Goal: Task Accomplishment & Management: Complete application form

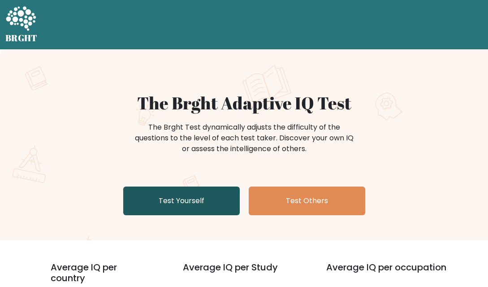
click at [197, 192] on link "Test Yourself" at bounding box center [181, 200] width 116 height 29
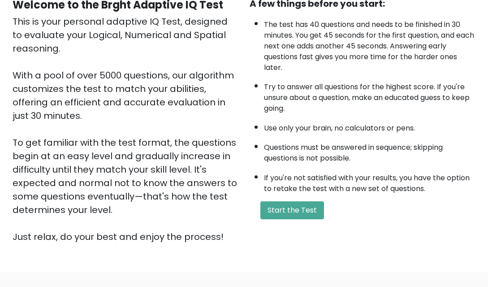
scroll to position [164, 0]
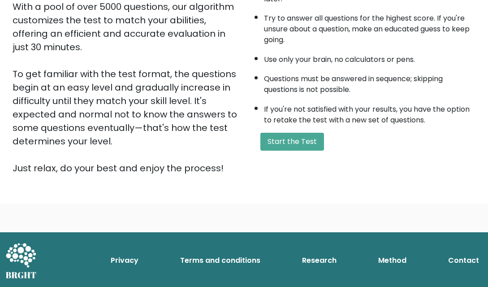
click at [298, 152] on div "A few things before you start: The test has 40 questions and needs to be finish…" at bounding box center [362, 51] width 237 height 246
click at [300, 144] on button "Start the Test" at bounding box center [292, 142] width 64 height 18
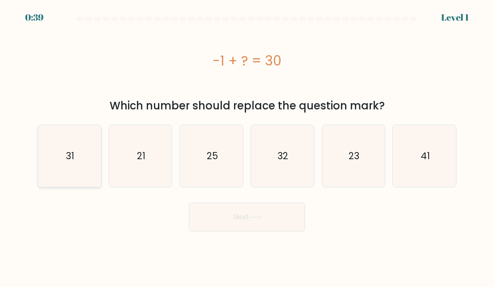
click at [78, 158] on icon "31" at bounding box center [69, 156] width 62 height 62
click at [247, 145] on input "a. 31" at bounding box center [247, 144] width 0 height 2
radio input "true"
click at [258, 219] on icon at bounding box center [255, 216] width 12 height 5
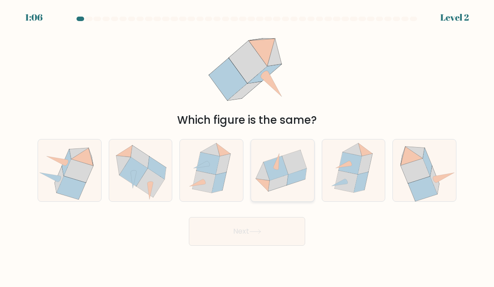
click at [280, 176] on icon at bounding box center [276, 168] width 25 height 24
click at [248, 145] on input "d." at bounding box center [247, 144] width 0 height 2
radio input "true"
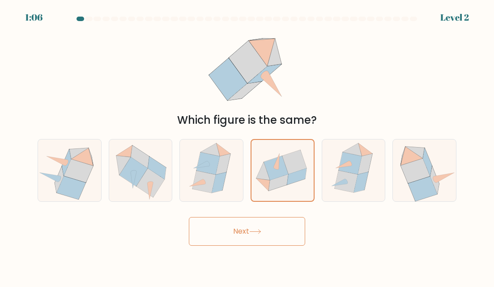
click at [265, 227] on button "Next" at bounding box center [247, 231] width 116 height 29
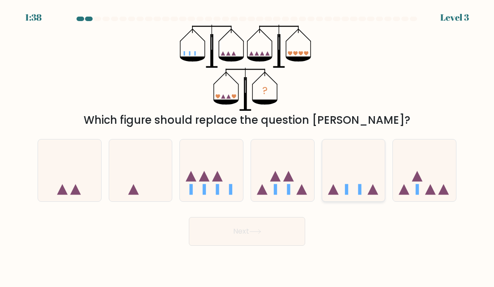
click at [358, 168] on icon at bounding box center [353, 170] width 63 height 52
click at [248, 145] on input "e." at bounding box center [247, 144] width 0 height 2
radio input "true"
click at [266, 232] on button "Next" at bounding box center [247, 231] width 116 height 29
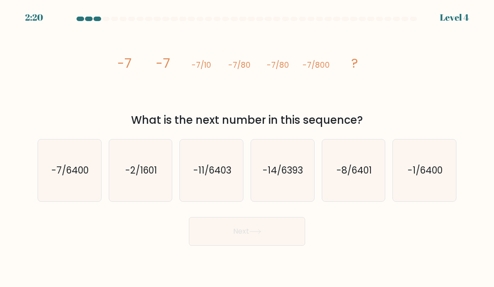
drag, startPoint x: 111, startPoint y: 61, endPoint x: 371, endPoint y: 116, distance: 264.9
click at [371, 116] on div "image/svg+xml -7 -7 -7/10 -7/80 -7/80 -7/800 ? What is the next number in this …" at bounding box center [247, 76] width 430 height 103
copy div "-7 -7 -7/10 -7/80 -7/80 -7/800 ? What is the next number in this sequence?"
click at [429, 222] on div "Next" at bounding box center [247, 228] width 430 height 33
click at [65, 183] on icon "-7/6400" at bounding box center [69, 170] width 62 height 62
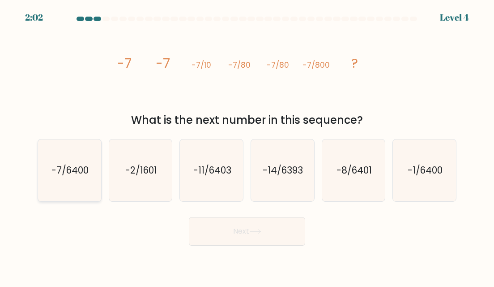
click at [247, 145] on input "a. -7/6400" at bounding box center [247, 144] width 0 height 2
radio input "true"
click at [234, 222] on button "Next" at bounding box center [247, 231] width 116 height 29
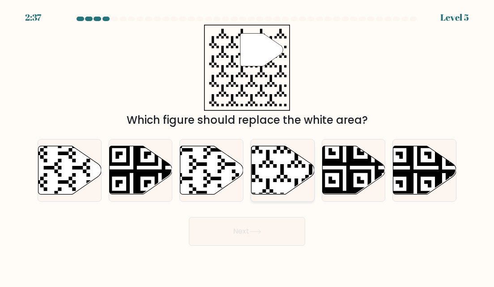
click at [272, 165] on icon at bounding box center [283, 170] width 63 height 48
click at [248, 145] on input "d." at bounding box center [247, 144] width 0 height 2
radio input "true"
click at [268, 220] on button "Next" at bounding box center [247, 231] width 116 height 29
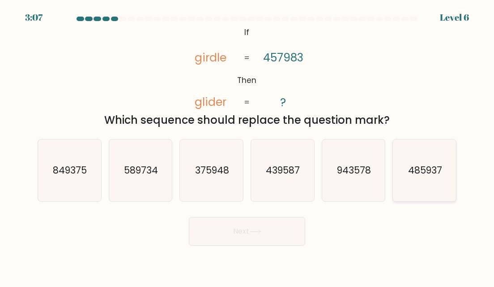
click at [431, 172] on text "485937" at bounding box center [425, 169] width 34 height 13
click at [248, 145] on input "f. 485937" at bounding box center [247, 144] width 0 height 2
radio input "true"
click at [258, 228] on button "Next" at bounding box center [247, 231] width 116 height 29
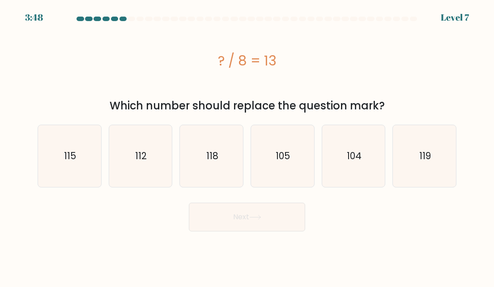
drag, startPoint x: 210, startPoint y: 56, endPoint x: 383, endPoint y: 103, distance: 180.1
click at [383, 103] on div "? / 8 = 13 Which number should replace the question mark?" at bounding box center [247, 69] width 430 height 89
copy div "? / 8 = 13 Which number should replace the question mark?"
click at [393, 219] on div "Next" at bounding box center [247, 214] width 430 height 33
click at [360, 169] on icon "104" at bounding box center [354, 156] width 62 height 62
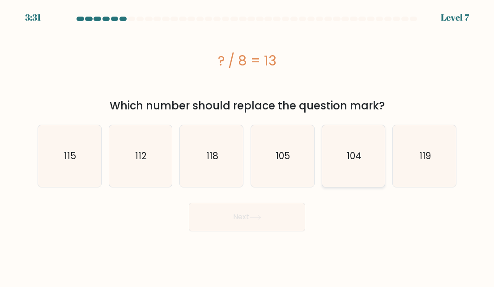
click at [248, 145] on input "e. 104" at bounding box center [247, 144] width 0 height 2
radio input "true"
click at [272, 219] on button "Next" at bounding box center [247, 216] width 116 height 29
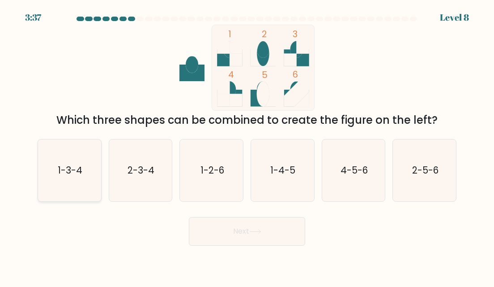
click at [77, 175] on text "1-3-4" at bounding box center [70, 169] width 25 height 13
click at [247, 145] on input "a. 1-3-4" at bounding box center [247, 144] width 0 height 2
radio input "true"
click at [275, 235] on button "Next" at bounding box center [247, 231] width 116 height 29
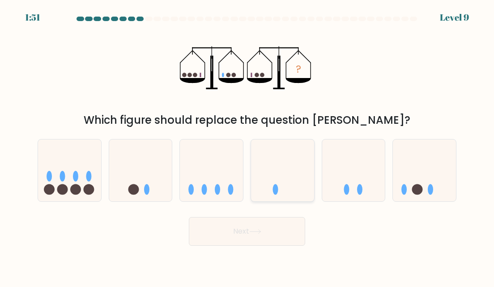
click at [298, 171] on icon at bounding box center [282, 170] width 63 height 52
click at [248, 145] on input "d." at bounding box center [247, 144] width 0 height 2
radio input "true"
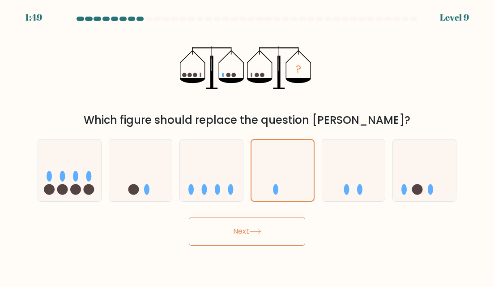
click at [274, 236] on button "Next" at bounding box center [247, 231] width 116 height 29
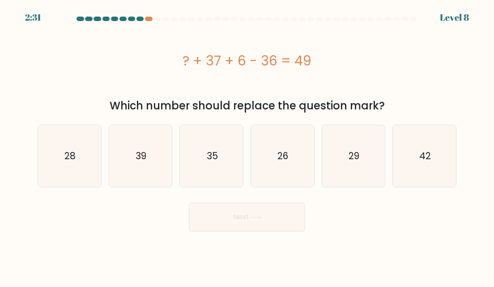
drag, startPoint x: 163, startPoint y: 52, endPoint x: 395, endPoint y: 100, distance: 236.8
click at [395, 100] on div "? + 37 + 6 - 36 = 49 Which number should replace the question mark?" at bounding box center [247, 69] width 430 height 89
copy div "? + 37 + 6 - 36 = 49 Which number should replace the question mark?"
click at [478, 248] on body "2:22 Level 8 a." at bounding box center [247, 143] width 494 height 287
click at [439, 177] on icon "42" at bounding box center [425, 156] width 62 height 62
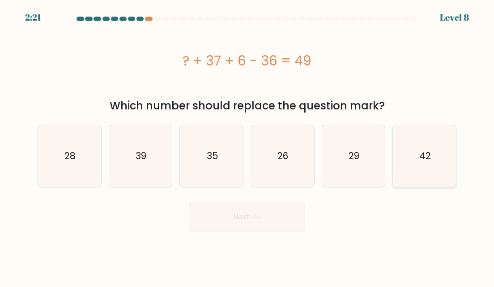
click at [248, 145] on input "f. 42" at bounding box center [247, 144] width 0 height 2
radio input "true"
click at [283, 218] on button "Next" at bounding box center [247, 216] width 116 height 29
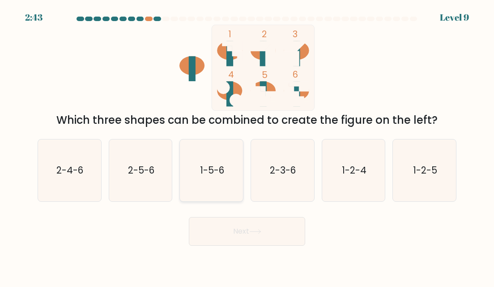
click at [207, 167] on text "1-5-6" at bounding box center [212, 169] width 24 height 13
click at [247, 145] on input "c. 1-5-6" at bounding box center [247, 144] width 0 height 2
radio input "true"
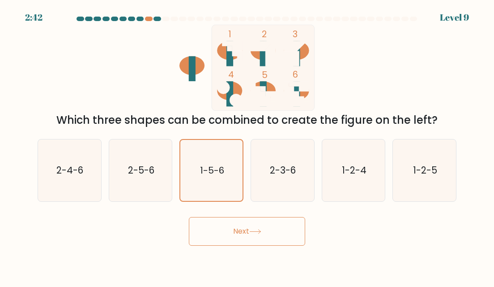
click at [232, 233] on button "Next" at bounding box center [247, 231] width 116 height 29
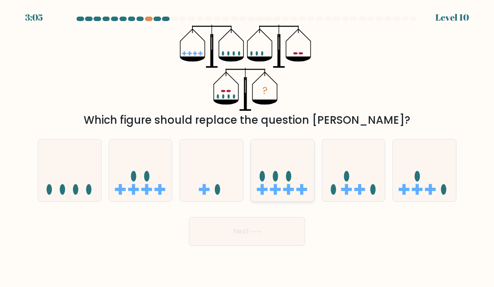
click at [295, 182] on icon at bounding box center [282, 170] width 63 height 52
click at [248, 145] on input "d." at bounding box center [247, 144] width 0 height 2
radio input "true"
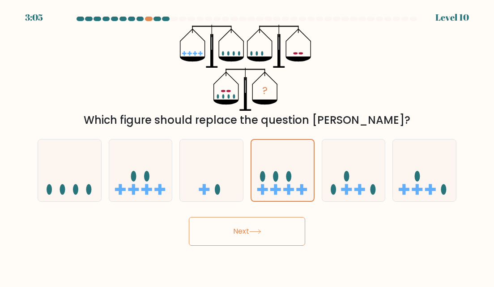
click at [282, 231] on button "Next" at bounding box center [247, 231] width 116 height 29
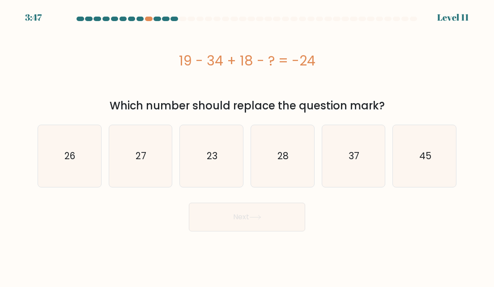
drag, startPoint x: 172, startPoint y: 54, endPoint x: 398, endPoint y: 107, distance: 232.3
click at [398, 107] on div "19 - 34 + 18 - ? = -24 Which number should replace the question mark?" at bounding box center [247, 69] width 430 height 89
copy div "19 - 34 + 18 - ? = -24 Which number should replace the question mark?"
click at [139, 163] on icon "27" at bounding box center [141, 156] width 62 height 62
click at [247, 145] on input "b. 27" at bounding box center [247, 144] width 0 height 2
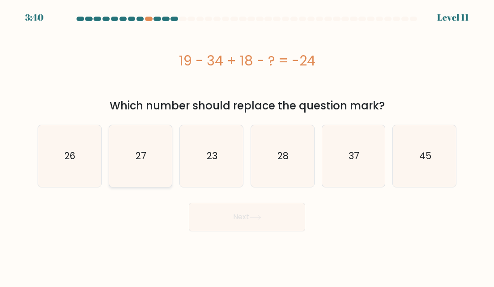
radio input "true"
click at [246, 221] on button "Next" at bounding box center [247, 216] width 116 height 29
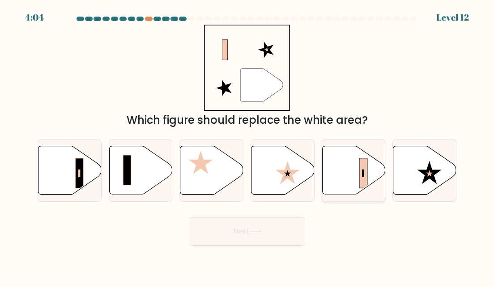
click at [325, 177] on icon at bounding box center [353, 170] width 63 height 48
click at [248, 145] on input "e." at bounding box center [247, 144] width 0 height 2
radio input "true"
click at [259, 224] on button "Next" at bounding box center [247, 231] width 116 height 29
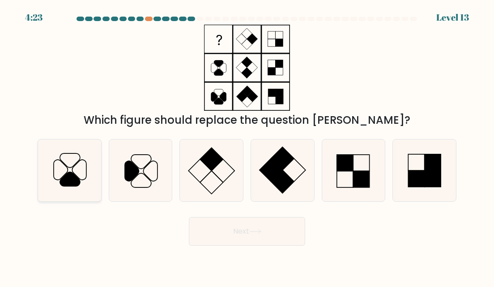
click at [68, 171] on icon at bounding box center [61, 169] width 14 height 20
click at [247, 145] on input "a." at bounding box center [247, 144] width 0 height 2
radio input "true"
click at [237, 220] on button "Next" at bounding box center [247, 231] width 116 height 29
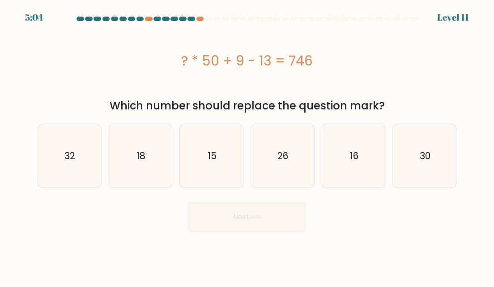
drag, startPoint x: 159, startPoint y: 57, endPoint x: 435, endPoint y: 107, distance: 280.8
click at [435, 107] on div "? * 50 + 9 - 13 = 746 Which number should replace the question mark?" at bounding box center [247, 69] width 430 height 89
copy div "? * 50 + 9 - 13 = 746 Which number should replace the question mark?"
click at [204, 170] on icon "15" at bounding box center [212, 156] width 62 height 62
click at [247, 145] on input "c. 15" at bounding box center [247, 144] width 0 height 2
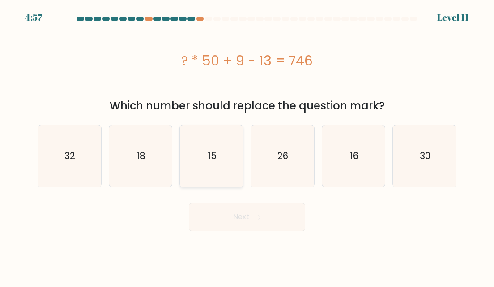
radio input "true"
click at [218, 211] on button "Next" at bounding box center [247, 216] width 116 height 29
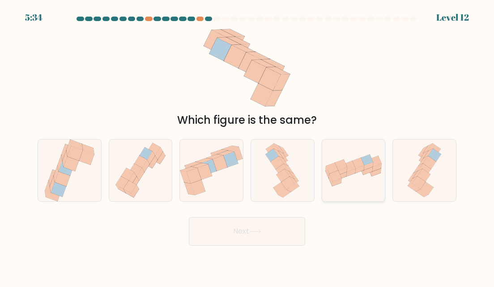
drag, startPoint x: 352, startPoint y: 178, endPoint x: 330, endPoint y: 194, distance: 26.6
click at [352, 179] on icon at bounding box center [353, 170] width 63 height 35
click at [248, 145] on input "e." at bounding box center [247, 144] width 0 height 2
radio input "true"
click at [246, 247] on body "5:33 Level 12" at bounding box center [247, 143] width 494 height 287
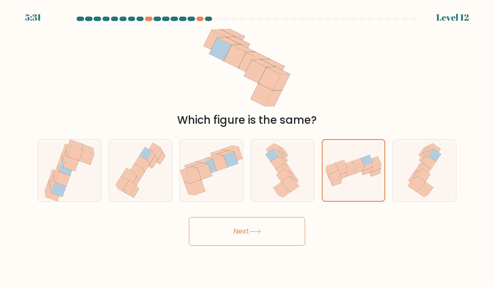
click at [273, 229] on button "Next" at bounding box center [247, 231] width 116 height 29
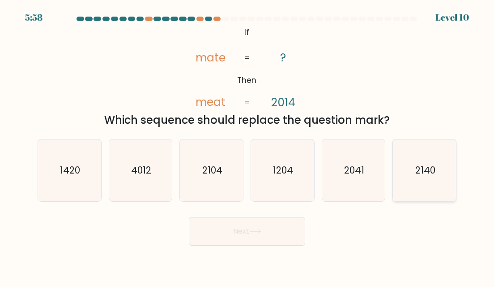
click at [440, 178] on icon "2140" at bounding box center [425, 170] width 62 height 62
click at [248, 145] on input "f. 2140" at bounding box center [247, 144] width 0 height 2
radio input "true"
click at [235, 229] on button "Next" at bounding box center [247, 231] width 116 height 29
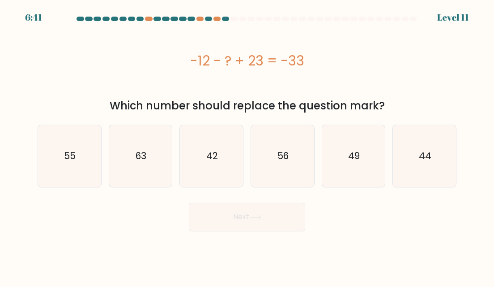
drag, startPoint x: 183, startPoint y: 56, endPoint x: 415, endPoint y: 107, distance: 237.3
click at [415, 107] on div "-12 - ? + 23 = -33 Which number should replace the question mark?" at bounding box center [247, 69] width 430 height 89
copy div "-12 - ? + 23 = -33 Which number should replace the question mark?"
click at [432, 158] on icon "44" at bounding box center [425, 156] width 62 height 62
click at [248, 145] on input "f. 44" at bounding box center [247, 144] width 0 height 2
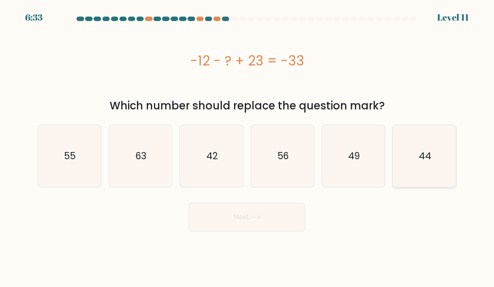
radio input "true"
click at [277, 228] on button "Next" at bounding box center [247, 216] width 116 height 29
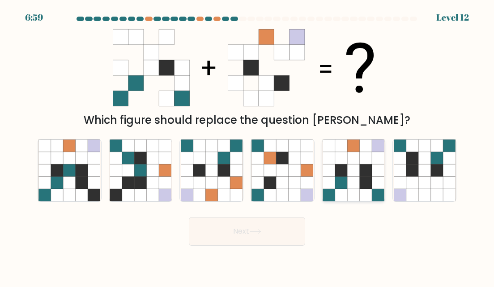
click at [352, 201] on icon at bounding box center [353, 194] width 12 height 12
click at [248, 145] on input "e." at bounding box center [247, 144] width 0 height 2
radio input "true"
click at [270, 228] on button "Next" at bounding box center [247, 231] width 116 height 29
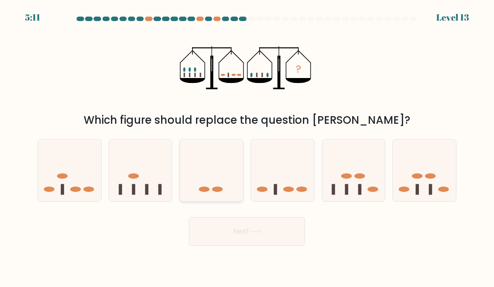
click at [205, 170] on icon at bounding box center [211, 170] width 63 height 52
click at [247, 145] on input "c." at bounding box center [247, 144] width 0 height 2
radio input "true"
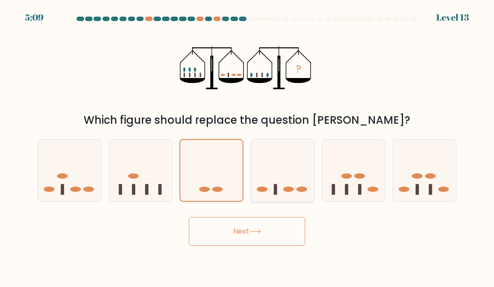
click at [289, 188] on ellipse at bounding box center [288, 188] width 11 height 5
click at [248, 145] on input "d." at bounding box center [247, 144] width 0 height 2
radio input "true"
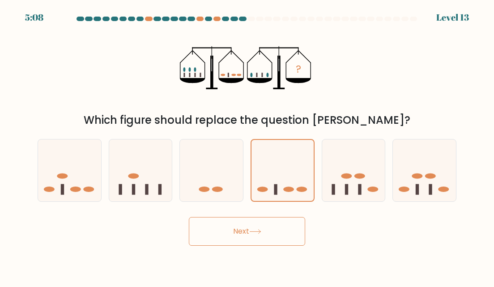
click at [249, 235] on button "Next" at bounding box center [247, 231] width 116 height 29
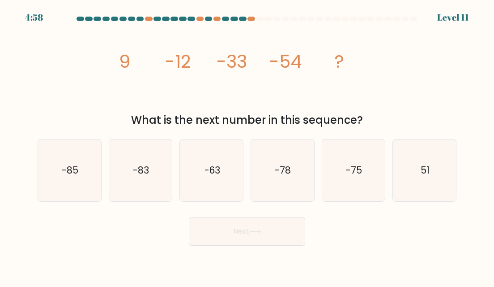
drag, startPoint x: 94, startPoint y: 45, endPoint x: 369, endPoint y: 115, distance: 283.3
click at [369, 115] on div "image/svg+xml 9 -12 -33 -54 ? What is the next number in this sequence?" at bounding box center [247, 76] width 430 height 103
drag, startPoint x: 108, startPoint y: 50, endPoint x: 362, endPoint y: 116, distance: 262.2
click at [376, 120] on div "image/svg+xml 9 -12 -33 -54 ? What is the next number in this sequence?" at bounding box center [247, 76] width 430 height 103
copy div "9 -12 -33 -54 ? What is the next number in this sequence?"
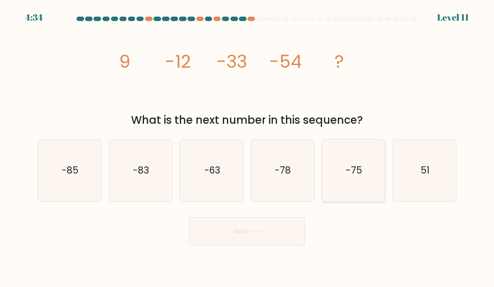
click at [363, 180] on icon "-75" at bounding box center [354, 170] width 62 height 62
click at [248, 145] on input "e. -75" at bounding box center [247, 144] width 0 height 2
radio input "true"
click at [270, 233] on button "Next" at bounding box center [247, 231] width 116 height 29
click at [273, 231] on button "Next" at bounding box center [247, 231] width 116 height 29
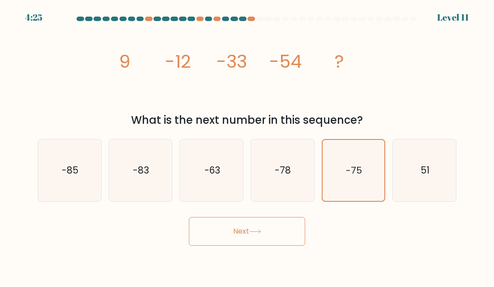
drag, startPoint x: 367, startPoint y: 235, endPoint x: 339, endPoint y: 232, distance: 27.9
click at [367, 237] on div "Next" at bounding box center [247, 228] width 430 height 33
click at [386, 92] on div "image/svg+xml 9 -12 -33 -54 ? What is the next number in this sequence?" at bounding box center [247, 76] width 430 height 103
click at [413, 82] on div "image/svg+xml 9 -12 -33 -54 ? What is the next number in this sequence?" at bounding box center [247, 76] width 430 height 103
click at [359, 188] on icon "-75" at bounding box center [353, 170] width 61 height 61
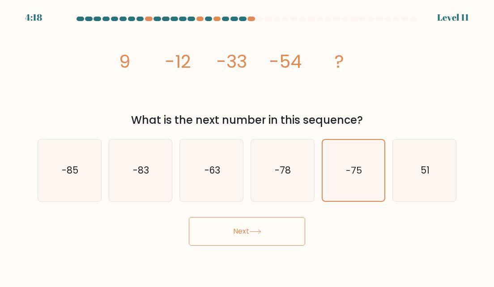
click at [382, 116] on div "What is the next number in this sequence?" at bounding box center [247, 120] width 408 height 16
click at [281, 235] on button "Next" at bounding box center [247, 231] width 116 height 29
click at [293, 165] on icon "-78" at bounding box center [283, 170] width 62 height 62
click at [248, 145] on input "d. -78" at bounding box center [247, 144] width 0 height 2
radio input "true"
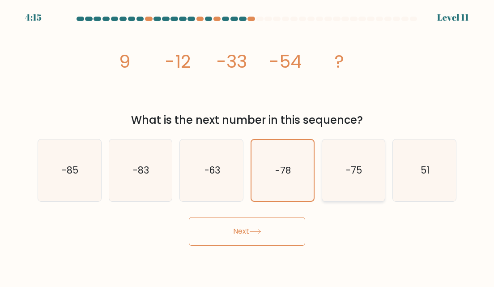
click at [334, 161] on icon "-75" at bounding box center [354, 170] width 62 height 62
click at [248, 145] on input "e. -75" at bounding box center [247, 144] width 0 height 2
radio input "true"
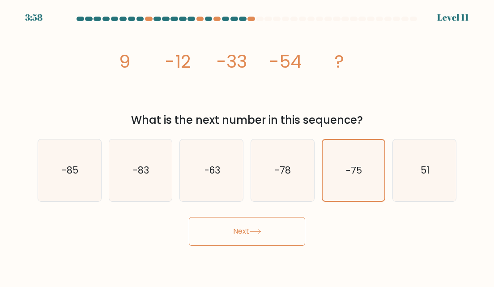
click at [249, 229] on button "Next" at bounding box center [247, 231] width 116 height 29
click at [352, 263] on body "3:57 Level 11" at bounding box center [247, 143] width 494 height 287
click at [367, 175] on icon "-75" at bounding box center [353, 170] width 61 height 61
click at [248, 145] on input "e. -75" at bounding box center [247, 144] width 0 height 2
click at [269, 163] on icon "-78" at bounding box center [283, 170] width 62 height 62
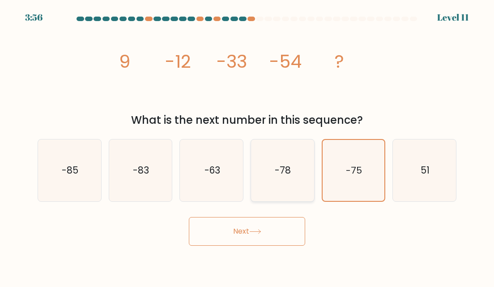
click at [248, 145] on input "d. -78" at bounding box center [247, 144] width 0 height 2
radio input "true"
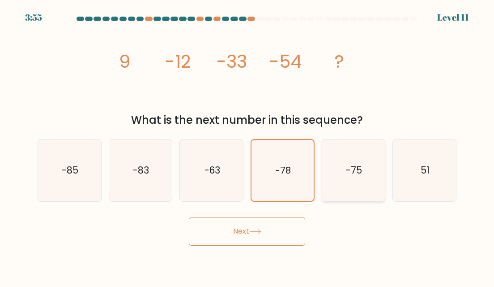
click at [355, 175] on text "-75" at bounding box center [354, 169] width 16 height 13
click at [248, 145] on input "e. -75" at bounding box center [247, 144] width 0 height 2
radio input "true"
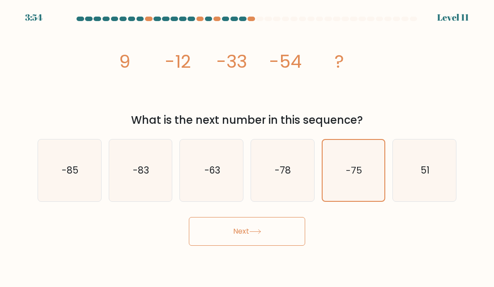
click at [257, 224] on button "Next" at bounding box center [247, 231] width 116 height 29
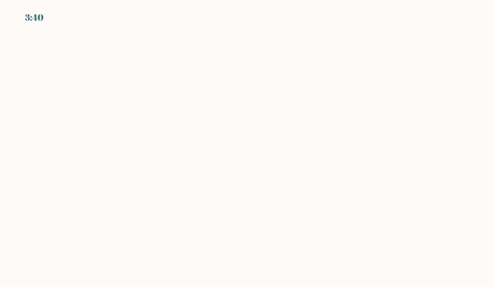
click at [114, 99] on body "3:40" at bounding box center [247, 143] width 494 height 287
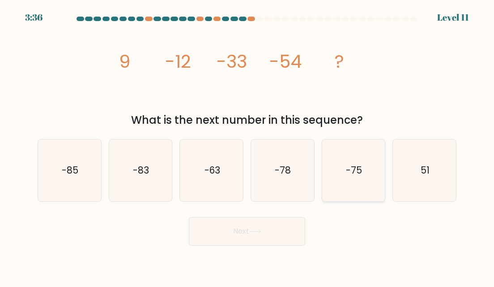
click at [357, 165] on text "-75" at bounding box center [354, 169] width 16 height 13
click at [248, 145] on input "e. -75" at bounding box center [247, 144] width 0 height 2
radio input "true"
click at [262, 234] on button "Next" at bounding box center [247, 231] width 116 height 29
click at [411, 230] on div "Next" at bounding box center [247, 228] width 430 height 33
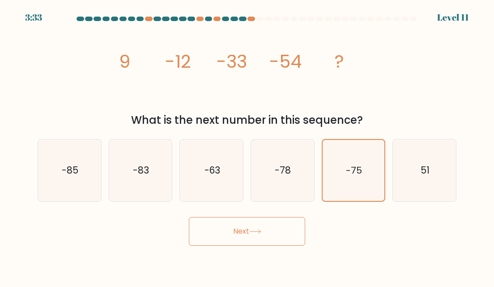
click at [220, 233] on button "Next" at bounding box center [247, 231] width 116 height 29
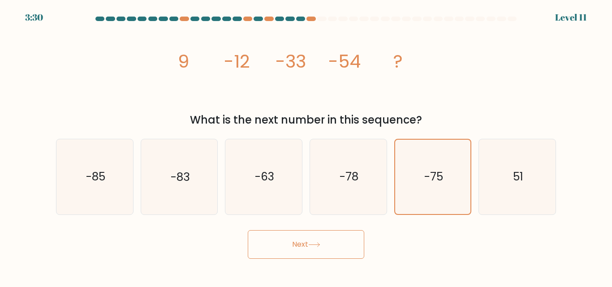
click at [482, 76] on div "image/svg+xml 9 -12 -33 -54 ? What is the next number in this sequence?" at bounding box center [306, 76] width 510 height 103
click at [334, 180] on icon "-78" at bounding box center [348, 176] width 75 height 75
click at [306, 146] on input "d. -78" at bounding box center [306, 145] width 0 height 2
radio input "true"
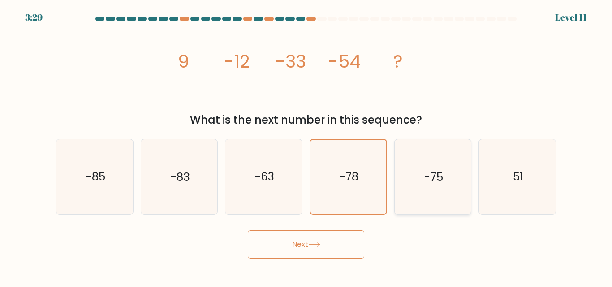
click at [445, 175] on icon "-75" at bounding box center [432, 176] width 75 height 75
click at [306, 146] on input "e. -75" at bounding box center [306, 145] width 0 height 2
radio input "true"
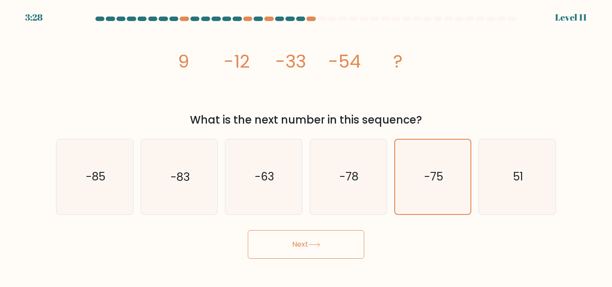
click at [316, 234] on button "Next" at bounding box center [306, 244] width 116 height 29
click at [274, 249] on button "Next" at bounding box center [306, 244] width 116 height 29
click at [274, 248] on button "Next" at bounding box center [306, 244] width 116 height 29
click at [284, 248] on button "Next" at bounding box center [306, 244] width 116 height 29
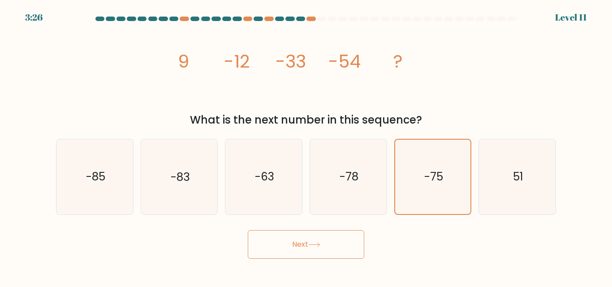
click at [425, 240] on div "Next" at bounding box center [306, 242] width 510 height 33
click at [311, 18] on div at bounding box center [310, 19] width 9 height 4
click at [369, 75] on icon "image/svg+xml 9 -12 -33 -54 ?" at bounding box center [305, 68] width 269 height 86
click at [447, 254] on div "Next" at bounding box center [306, 242] width 510 height 33
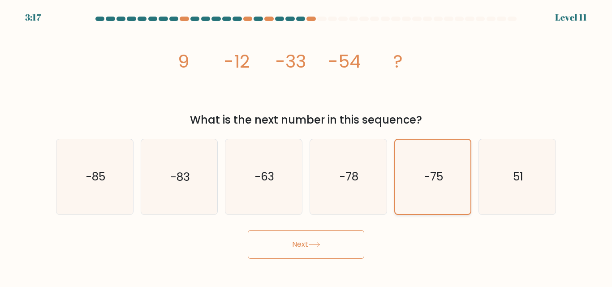
click at [450, 195] on icon "-75" at bounding box center [432, 177] width 74 height 74
click at [306, 146] on input "e. -75" at bounding box center [306, 145] width 0 height 2
click at [474, 171] on div "e. -75" at bounding box center [432, 177] width 85 height 76
click at [494, 171] on icon "51" at bounding box center [516, 176] width 75 height 75
click at [306, 146] on input "f. 51" at bounding box center [306, 145] width 0 height 2
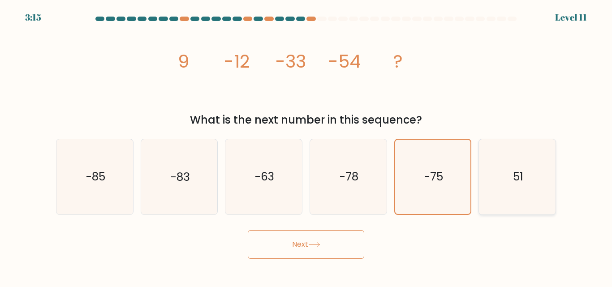
radio input "true"
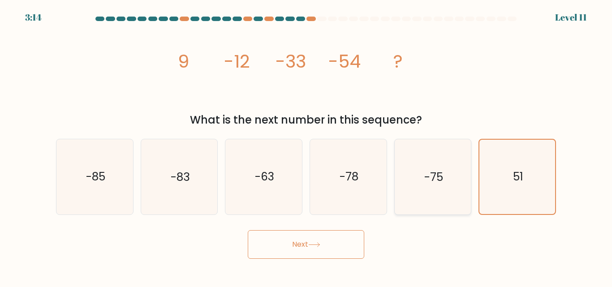
click at [436, 182] on text "-75" at bounding box center [433, 177] width 19 height 16
click at [306, 146] on input "e. -75" at bounding box center [306, 145] width 0 height 2
radio input "true"
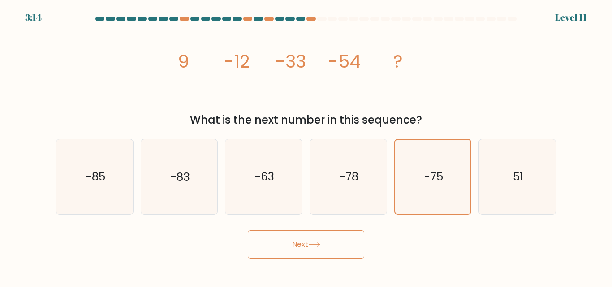
click at [334, 254] on button "Next" at bounding box center [306, 244] width 116 height 29
click at [302, 244] on button "Next" at bounding box center [306, 244] width 116 height 29
click at [274, 245] on button "Next" at bounding box center [306, 244] width 116 height 29
click at [428, 193] on icon "-75" at bounding box center [432, 177] width 74 height 74
click at [306, 146] on input "e. -75" at bounding box center [306, 145] width 0 height 2
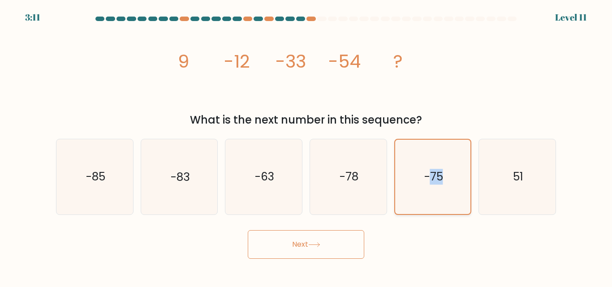
click at [428, 193] on icon "-75" at bounding box center [432, 177] width 74 height 74
click at [306, 146] on input "e. -75" at bounding box center [306, 145] width 0 height 2
drag, startPoint x: 428, startPoint y: 193, endPoint x: 422, endPoint y: 193, distance: 5.8
click at [427, 193] on icon "-75" at bounding box center [432, 177] width 74 height 74
click at [306, 146] on input "e. -75" at bounding box center [306, 145] width 0 height 2
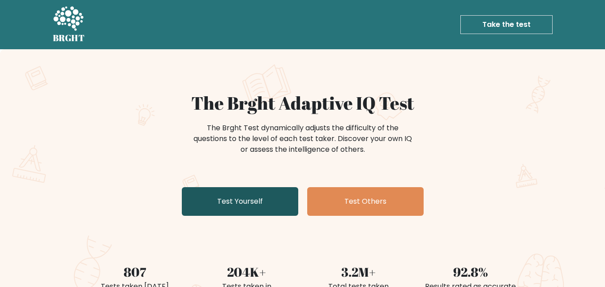
click at [269, 212] on link "Test Yourself" at bounding box center [240, 201] width 116 height 29
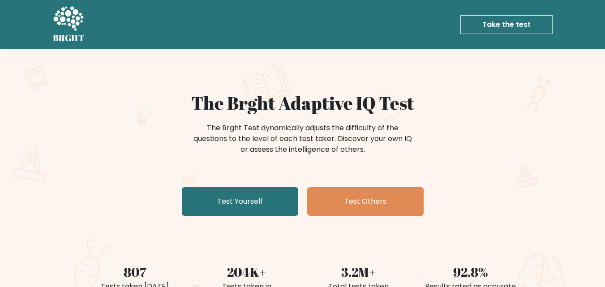
click at [514, 23] on link "Take the test" at bounding box center [506, 24] width 92 height 19
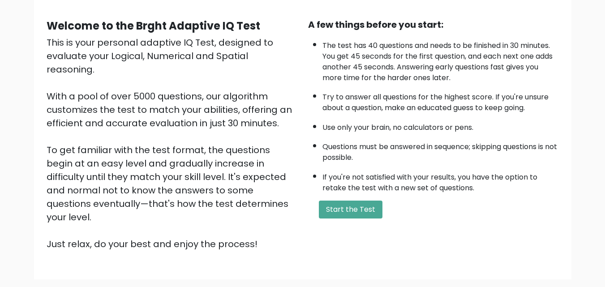
scroll to position [123, 0]
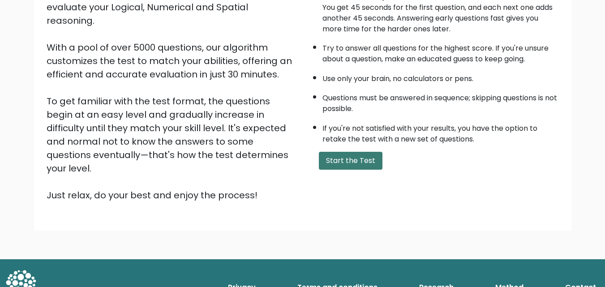
click at [342, 168] on button "Start the Test" at bounding box center [351, 161] width 64 height 18
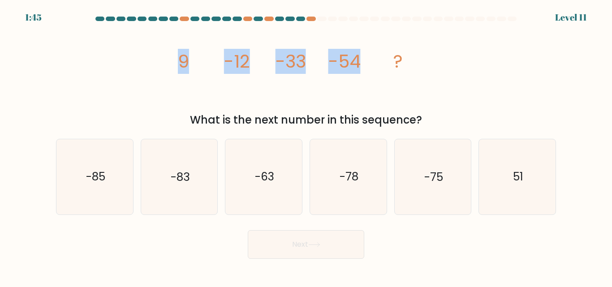
drag, startPoint x: 173, startPoint y: 65, endPoint x: 370, endPoint y: 73, distance: 197.1
click at [370, 73] on icon "image/svg+xml 9 -12 -33 -54 ?" at bounding box center [305, 68] width 269 height 86
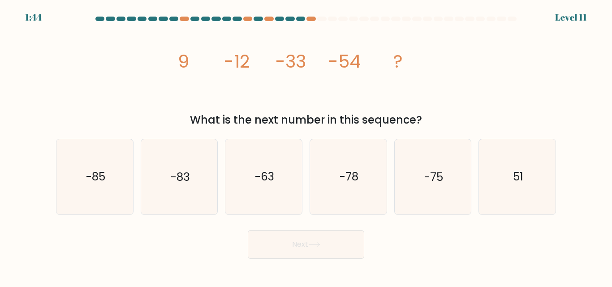
click at [449, 78] on div "image/svg+xml 9 -12 -33 -54 ? What is the next number in this sequence?" at bounding box center [306, 76] width 510 height 103
click at [420, 209] on icon "-75" at bounding box center [432, 176] width 75 height 75
click at [306, 146] on input "e. -75" at bounding box center [306, 145] width 0 height 2
radio input "true"
click at [304, 249] on button "Next" at bounding box center [306, 244] width 116 height 29
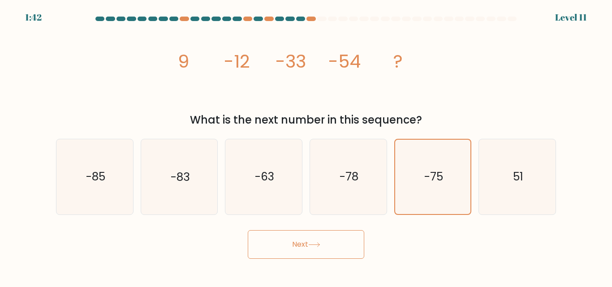
click at [276, 244] on button "Next" at bounding box center [306, 244] width 116 height 29
click at [351, 175] on text "-78" at bounding box center [348, 177] width 19 height 16
click at [306, 146] on input "d. -78" at bounding box center [306, 145] width 0 height 2
radio input "true"
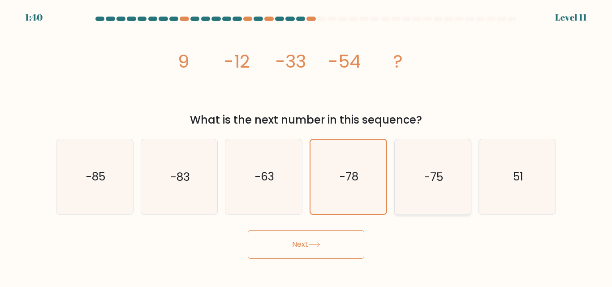
click at [420, 183] on icon "-75" at bounding box center [432, 176] width 75 height 75
click at [306, 146] on input "e. -75" at bounding box center [306, 145] width 0 height 2
radio input "true"
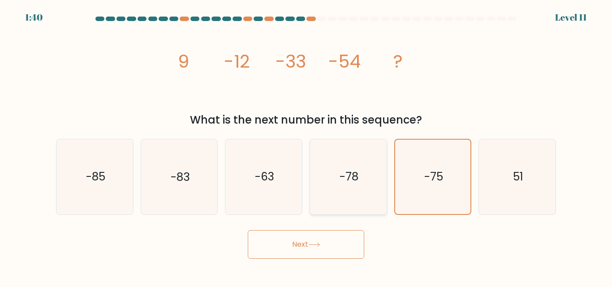
click at [340, 188] on icon "-78" at bounding box center [348, 176] width 75 height 75
click at [306, 146] on input "d. -78" at bounding box center [306, 145] width 0 height 2
radio input "true"
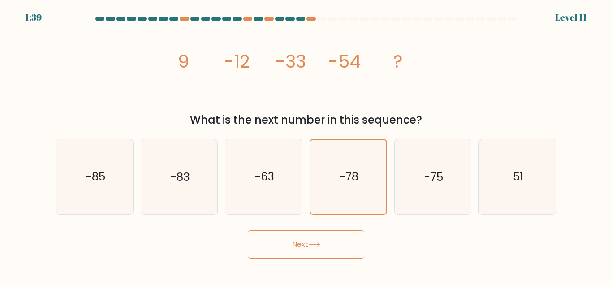
click at [314, 235] on button "Next" at bounding box center [306, 244] width 116 height 29
click at [295, 251] on button "Next" at bounding box center [306, 244] width 116 height 29
click at [415, 176] on icon "-75" at bounding box center [432, 176] width 75 height 75
click at [306, 146] on input "e. -75" at bounding box center [306, 145] width 0 height 2
radio input "true"
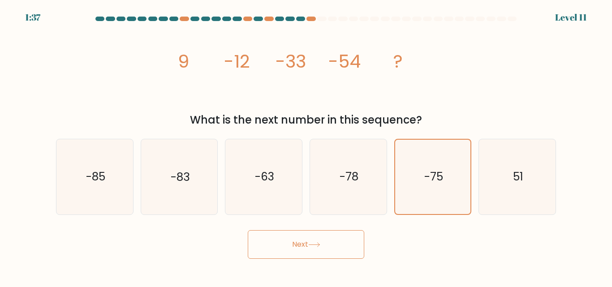
click at [323, 244] on button "Next" at bounding box center [306, 244] width 116 height 29
click at [324, 244] on button "Next" at bounding box center [306, 244] width 116 height 29
click at [308, 241] on button "Next" at bounding box center [306, 244] width 116 height 29
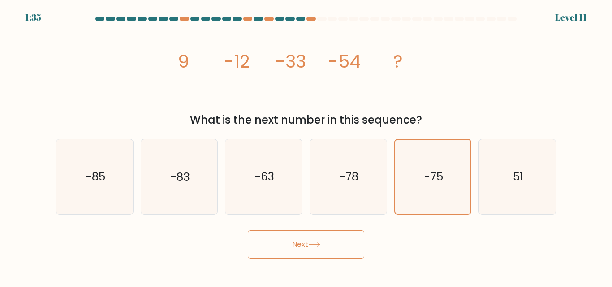
click at [309, 244] on button "Next" at bounding box center [306, 244] width 116 height 29
click at [310, 244] on button "Next" at bounding box center [306, 244] width 116 height 29
click at [309, 244] on button "Next" at bounding box center [306, 244] width 116 height 29
drag, startPoint x: 426, startPoint y: 64, endPoint x: 422, endPoint y: 72, distance: 8.6
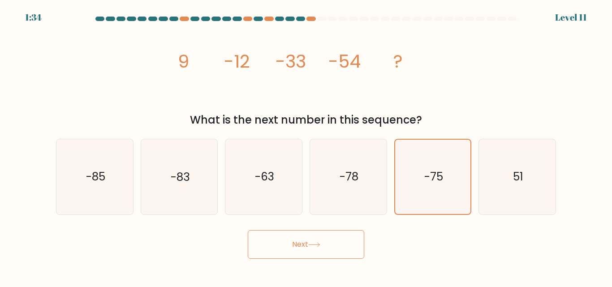
click at [426, 65] on icon "image/svg+xml 9 -12 -33 -54 ?" at bounding box center [305, 68] width 269 height 86
click at [286, 247] on button "Next" at bounding box center [306, 244] width 116 height 29
click at [248, 230] on button "Next" at bounding box center [306, 244] width 116 height 29
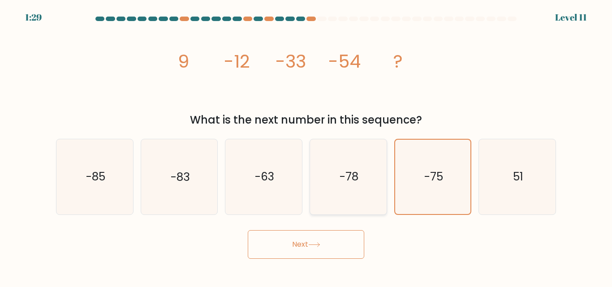
click at [248, 230] on button "Next" at bounding box center [306, 244] width 116 height 29
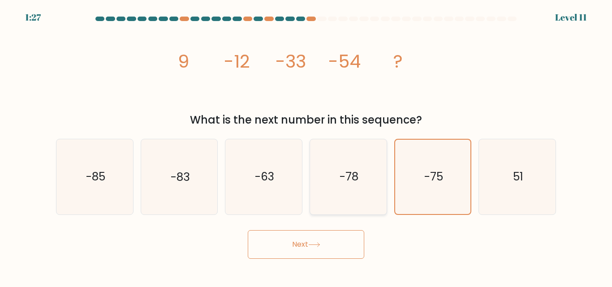
click at [248, 230] on button "Next" at bounding box center [306, 244] width 116 height 29
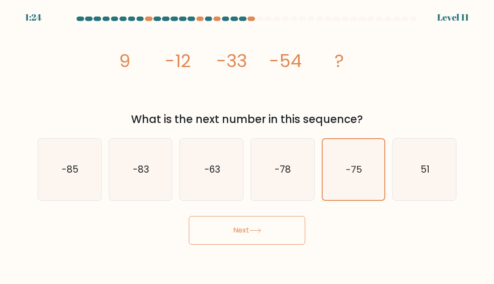
click at [233, 233] on button "Next" at bounding box center [247, 230] width 116 height 29
click at [228, 229] on button "Next" at bounding box center [247, 230] width 116 height 29
click at [227, 230] on button "Next" at bounding box center [247, 230] width 116 height 29
click at [228, 228] on button "Next" at bounding box center [247, 230] width 116 height 29
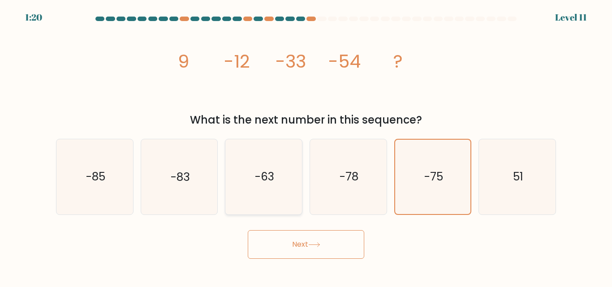
click at [277, 214] on icon "-63" at bounding box center [263, 176] width 75 height 75
click at [306, 146] on input "c. -63" at bounding box center [306, 145] width 0 height 2
radio input "true"
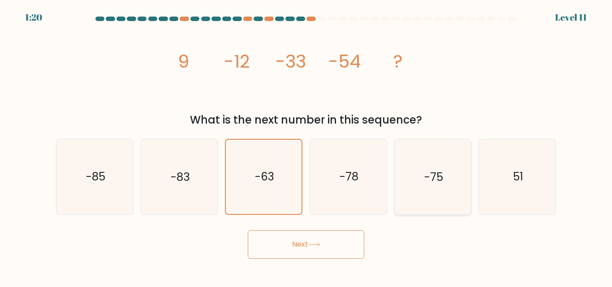
click at [436, 188] on icon "-75" at bounding box center [432, 176] width 75 height 75
click at [306, 146] on input "e. -75" at bounding box center [306, 145] width 0 height 2
radio input "true"
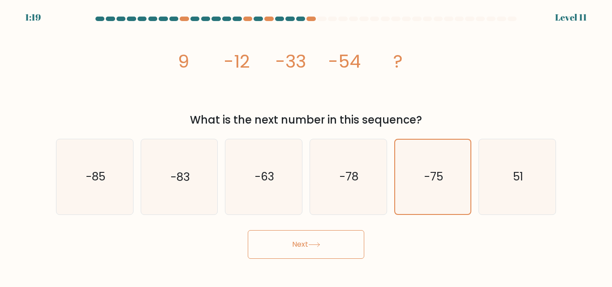
click at [269, 249] on button "Next" at bounding box center [306, 244] width 116 height 29
click at [268, 248] on button "Next" at bounding box center [306, 244] width 116 height 29
click at [269, 249] on button "Next" at bounding box center [306, 244] width 116 height 29
drag, startPoint x: 269, startPoint y: 249, endPoint x: 273, endPoint y: 241, distance: 9.6
click at [269, 248] on button "Next" at bounding box center [306, 244] width 116 height 29
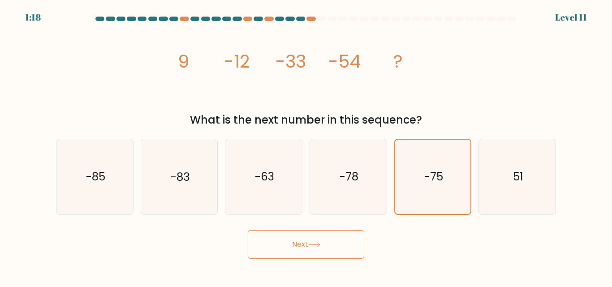
click at [299, 16] on div "1:18 Level 11" at bounding box center [306, 12] width 612 height 24
click at [333, 23] on div at bounding box center [306, 21] width 510 height 8
click at [325, 20] on div at bounding box center [321, 19] width 9 height 4
click at [403, 87] on icon "image/svg+xml 9 -12 -33 -54 ?" at bounding box center [305, 68] width 269 height 86
click at [431, 171] on text "-75" at bounding box center [433, 177] width 19 height 16
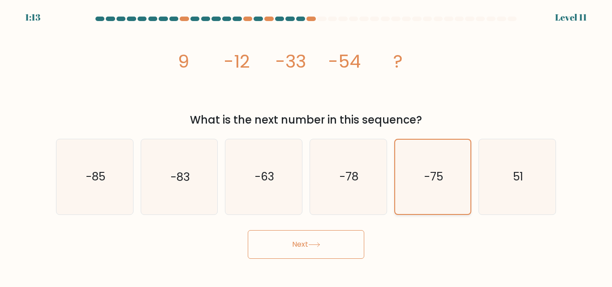
click at [306, 146] on input "e. -75" at bounding box center [306, 145] width 0 height 2
click at [431, 171] on text "-75" at bounding box center [433, 177] width 19 height 16
click at [306, 146] on input "e. -75" at bounding box center [306, 145] width 0 height 2
click at [431, 171] on text "-75" at bounding box center [433, 177] width 19 height 16
click at [306, 146] on input "e. -75" at bounding box center [306, 145] width 0 height 2
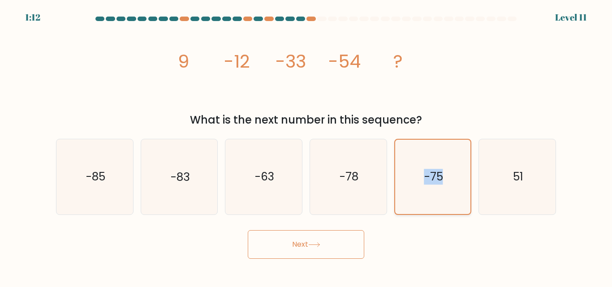
click at [431, 171] on text "-75" at bounding box center [433, 177] width 19 height 16
click at [306, 146] on input "e. -75" at bounding box center [306, 145] width 0 height 2
click at [431, 171] on text "-75" at bounding box center [433, 177] width 19 height 16
click at [306, 146] on input "e. -75" at bounding box center [306, 145] width 0 height 2
click at [431, 171] on text "-75" at bounding box center [433, 177] width 19 height 16
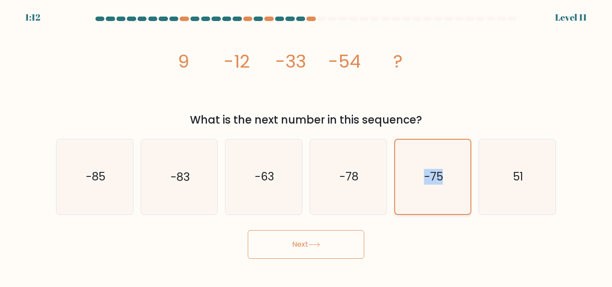
click at [306, 146] on input "e. -75" at bounding box center [306, 145] width 0 height 2
drag, startPoint x: 431, startPoint y: 171, endPoint x: 432, endPoint y: 176, distance: 5.1
click at [433, 175] on text "-75" at bounding box center [433, 177] width 19 height 16
click at [306, 146] on input "e. -75" at bounding box center [306, 145] width 0 height 2
click at [432, 176] on text "-75" at bounding box center [433, 177] width 19 height 16
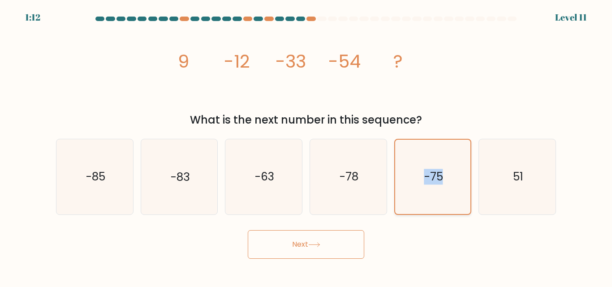
click at [306, 146] on input "e. -75" at bounding box center [306, 145] width 0 height 2
click at [433, 177] on text "-75" at bounding box center [433, 177] width 19 height 16
click at [306, 146] on input "e. -75" at bounding box center [306, 145] width 0 height 2
click at [443, 175] on icon "-75" at bounding box center [432, 177] width 74 height 74
click at [306, 146] on input "e. -75" at bounding box center [306, 145] width 0 height 2
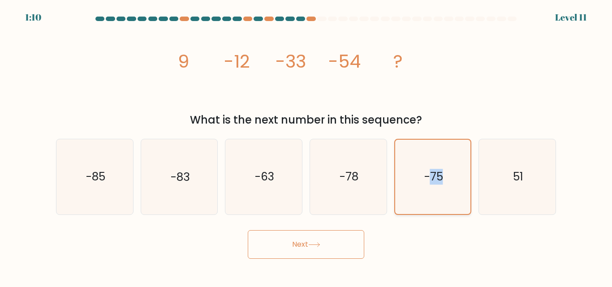
click at [441, 184] on text "-75" at bounding box center [433, 177] width 19 height 16
click at [306, 146] on input "e. -75" at bounding box center [306, 145] width 0 height 2
click at [428, 180] on text "-75" at bounding box center [433, 177] width 19 height 16
click at [306, 146] on input "e. -75" at bounding box center [306, 145] width 0 height 2
click at [429, 180] on text "-75" at bounding box center [433, 177] width 19 height 16
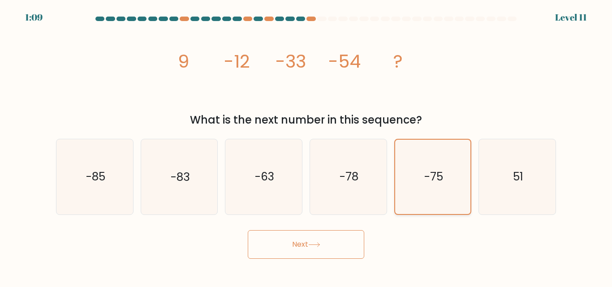
click at [306, 146] on input "e. -75" at bounding box center [306, 145] width 0 height 2
drag, startPoint x: 433, startPoint y: 179, endPoint x: 435, endPoint y: 187, distance: 8.7
click at [433, 180] on text "-75" at bounding box center [433, 177] width 19 height 16
click at [306, 146] on input "e. -75" at bounding box center [306, 145] width 0 height 2
click at [326, 259] on body "1:08 Level 11" at bounding box center [306, 143] width 612 height 287
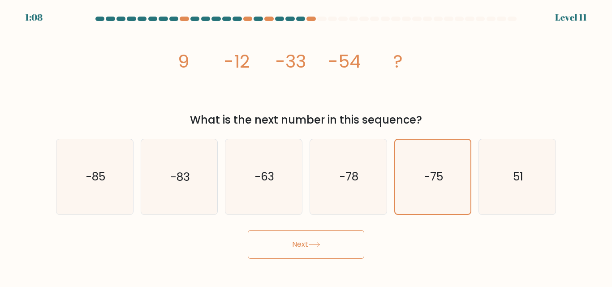
click at [318, 241] on button "Next" at bounding box center [306, 244] width 116 height 29
click at [317, 238] on button "Next" at bounding box center [306, 244] width 116 height 29
click at [347, 85] on icon "image/svg+xml 9 -12 -33 -54 ?" at bounding box center [305, 68] width 269 height 86
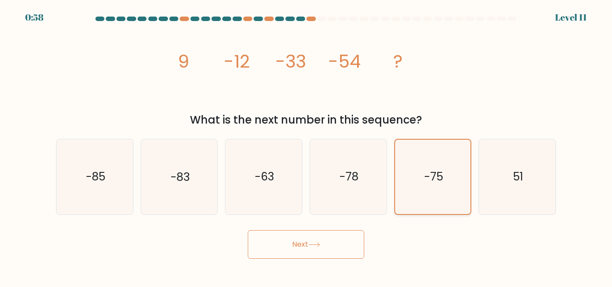
click at [417, 181] on icon "-75" at bounding box center [432, 177] width 74 height 74
click at [306, 146] on input "e. -75" at bounding box center [306, 145] width 0 height 2
click at [248, 230] on button "Next" at bounding box center [306, 244] width 116 height 29
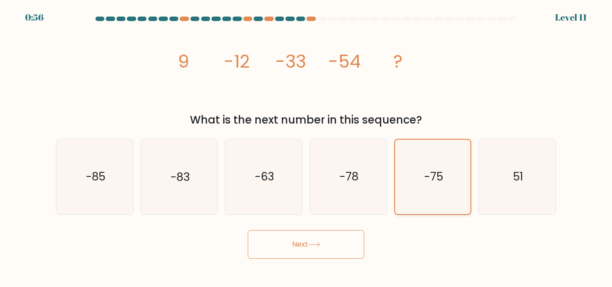
click at [248, 230] on button "Next" at bounding box center [306, 244] width 116 height 29
click at [297, 244] on button "Next" at bounding box center [306, 244] width 116 height 29
click at [297, 243] on button "Next" at bounding box center [306, 244] width 116 height 29
click at [295, 241] on button "Next" at bounding box center [306, 244] width 116 height 29
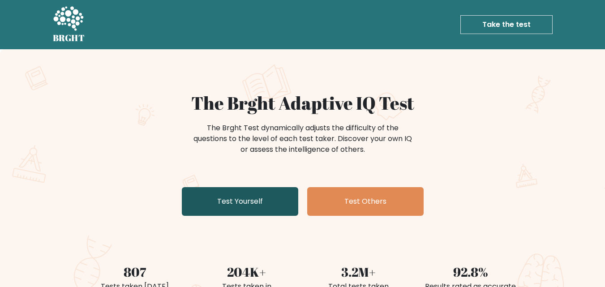
click at [240, 201] on link "Test Yourself" at bounding box center [240, 201] width 116 height 29
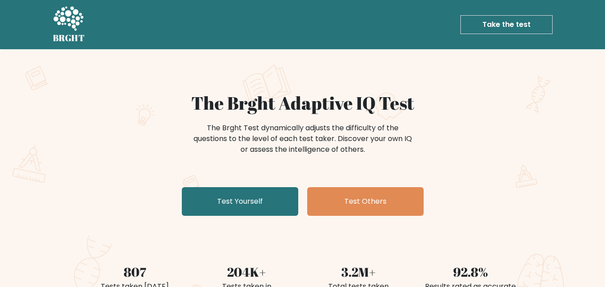
click at [507, 21] on link "Take the test" at bounding box center [506, 24] width 92 height 19
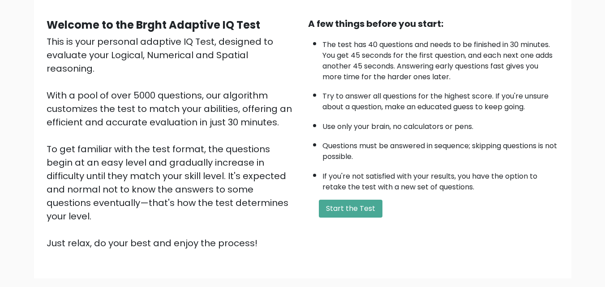
scroll to position [123, 0]
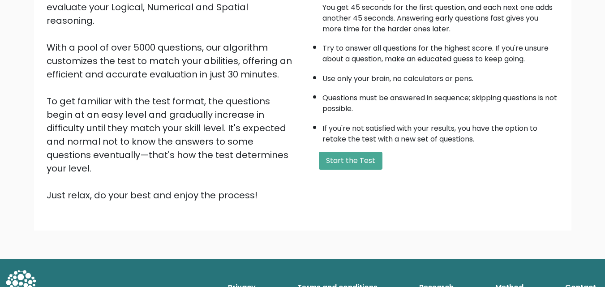
click at [355, 137] on li "If you're not satisfied with your results, you have the option to retake the te…" at bounding box center [440, 132] width 236 height 26
click at [348, 160] on button "Start the Test" at bounding box center [351, 161] width 64 height 18
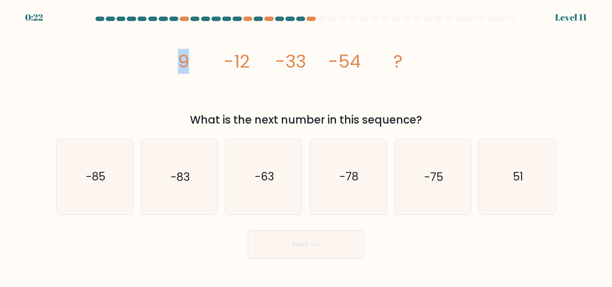
drag, startPoint x: 174, startPoint y: 68, endPoint x: 212, endPoint y: 69, distance: 38.1
click at [212, 69] on icon "image/svg+xml 9 -12 -33 -54 ?" at bounding box center [305, 68] width 269 height 86
click at [332, 88] on icon "image/svg+xml 9 -12 -33 -54 ?" at bounding box center [305, 68] width 269 height 86
click at [436, 187] on icon "-75" at bounding box center [432, 176] width 75 height 75
click at [306, 146] on input "e. -75" at bounding box center [306, 145] width 0 height 2
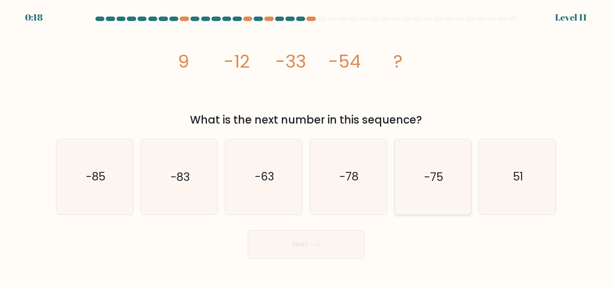
radio input "true"
click at [336, 242] on button "Next" at bounding box center [306, 244] width 116 height 29
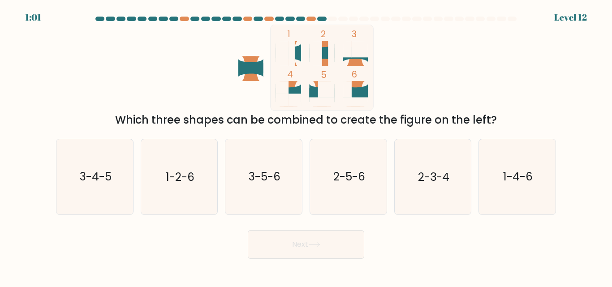
click at [436, 84] on div "1 2 3 4 5 6 Which three shapes can be combined to create the figure on the left?" at bounding box center [306, 76] width 510 height 103
click at [420, 90] on icon "1 2 3 4 5 6" at bounding box center [305, 68] width 241 height 86
click at [267, 184] on text "3-5-6" at bounding box center [264, 177] width 32 height 16
click at [306, 146] on input "c. 3-5-6" at bounding box center [306, 145] width 0 height 2
radio input "true"
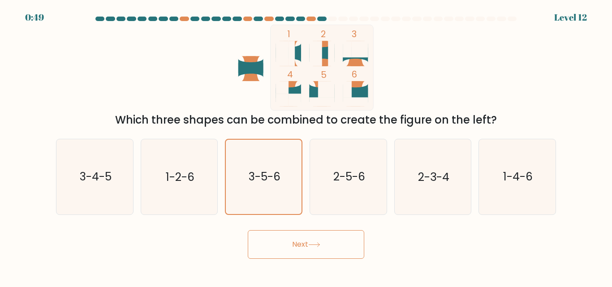
click at [287, 247] on button "Next" at bounding box center [306, 244] width 116 height 29
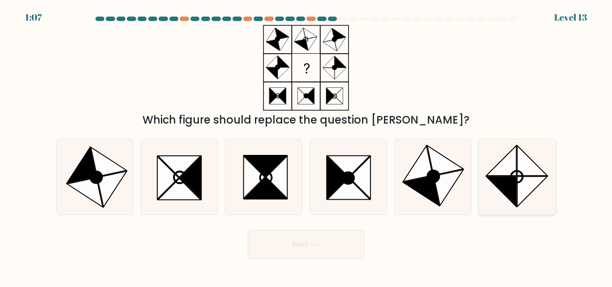
click at [508, 166] on icon at bounding box center [501, 161] width 30 height 30
click at [306, 146] on input "f." at bounding box center [306, 145] width 0 height 2
radio input "true"
drag, startPoint x: 344, startPoint y: 248, endPoint x: 339, endPoint y: 242, distance: 7.3
click at [340, 241] on button "Next" at bounding box center [306, 244] width 116 height 29
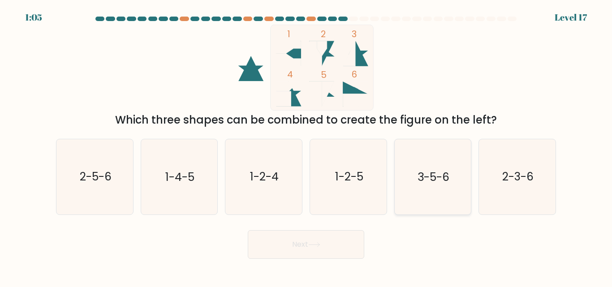
click at [453, 173] on icon "3-5-6" at bounding box center [432, 176] width 75 height 75
click at [306, 146] on input "e. 3-5-6" at bounding box center [306, 145] width 0 height 2
radio input "true"
click at [313, 250] on button "Next" at bounding box center [306, 244] width 116 height 29
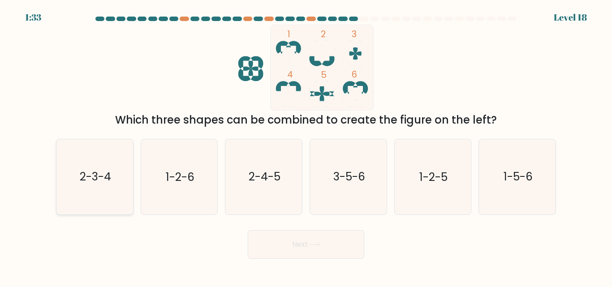
drag, startPoint x: 106, startPoint y: 183, endPoint x: 118, endPoint y: 187, distance: 12.3
click at [106, 183] on text "2-3-4" at bounding box center [95, 177] width 31 height 16
click at [306, 146] on input "a. 2-3-4" at bounding box center [306, 145] width 0 height 2
radio input "true"
click at [337, 254] on button "Next" at bounding box center [306, 244] width 116 height 29
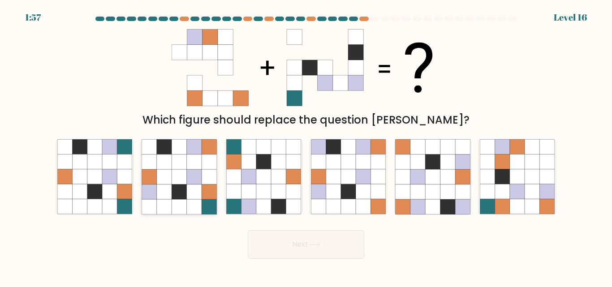
click at [159, 193] on icon at bounding box center [164, 191] width 15 height 15
click at [306, 146] on input "b." at bounding box center [306, 145] width 0 height 2
radio input "true"
click at [281, 250] on button "Next" at bounding box center [306, 244] width 116 height 29
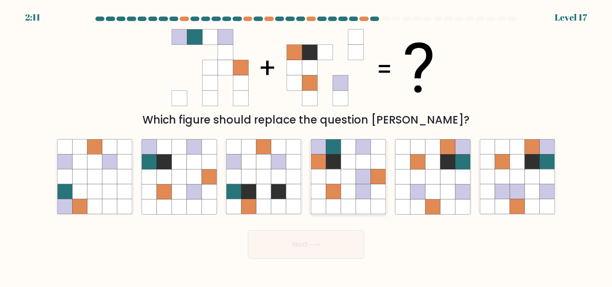
click at [334, 195] on icon at bounding box center [332, 191] width 15 height 15
click at [306, 146] on input "d." at bounding box center [306, 145] width 0 height 2
radio input "true"
click at [435, 180] on icon at bounding box center [432, 177] width 15 height 15
click at [306, 146] on input "e." at bounding box center [306, 145] width 0 height 2
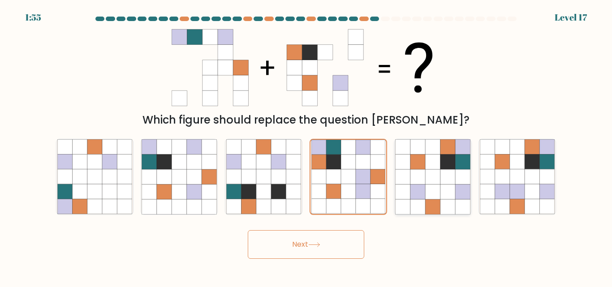
radio input "true"
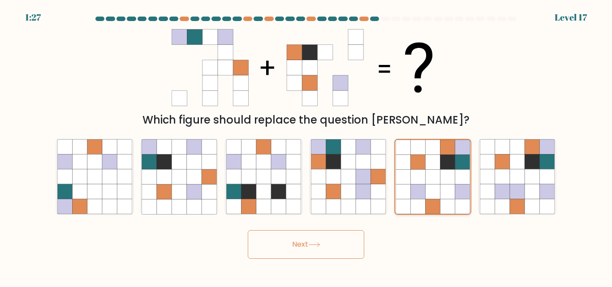
click at [453, 196] on icon at bounding box center [447, 191] width 15 height 15
click at [306, 146] on input "e." at bounding box center [306, 145] width 0 height 2
click at [321, 244] on button "Next" at bounding box center [306, 244] width 116 height 29
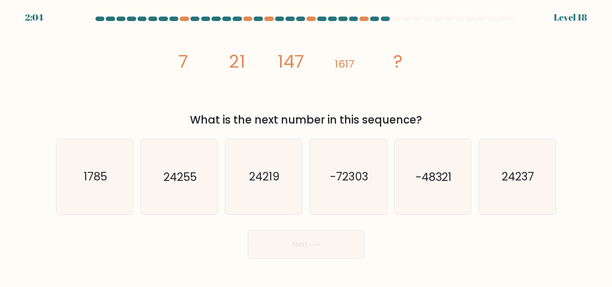
drag, startPoint x: 174, startPoint y: 58, endPoint x: 451, endPoint y: 120, distance: 283.5
click at [451, 120] on div "image/svg+xml 7 21 147 1617 ? What is the next number in this sequence?" at bounding box center [306, 76] width 510 height 103
copy div "7 21 147 1617 ? What is the next number in this sequence?"
click at [468, 103] on div "image/svg+xml 7 21 147 1617 ? What is the next number in this sequence?" at bounding box center [306, 76] width 510 height 103
click at [186, 173] on text "24255" at bounding box center [179, 177] width 33 height 16
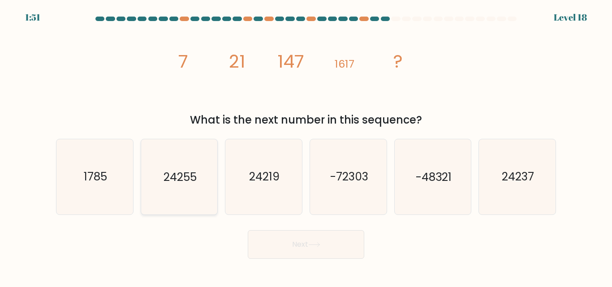
click at [306, 146] on input "b. 24255" at bounding box center [306, 145] width 0 height 2
radio input "true"
click at [284, 242] on button "Next" at bounding box center [306, 244] width 116 height 29
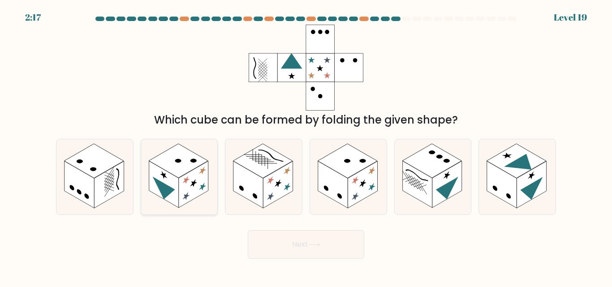
click at [187, 182] on rect at bounding box center [194, 184] width 30 height 47
click at [306, 146] on input "b." at bounding box center [306, 145] width 0 height 2
radio input "true"
click at [287, 248] on button "Next" at bounding box center [306, 244] width 116 height 29
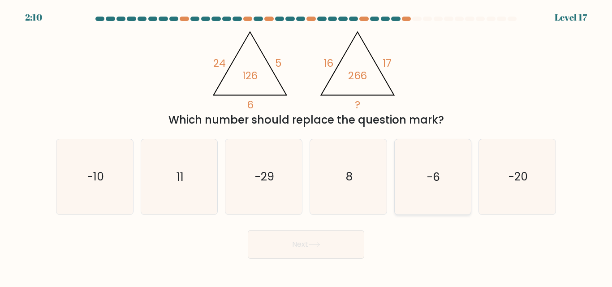
click at [437, 192] on icon "-6" at bounding box center [432, 176] width 75 height 75
click at [306, 146] on input "e. -6" at bounding box center [306, 145] width 0 height 2
radio input "true"
click at [287, 286] on body "2:09 Level 17" at bounding box center [306, 143] width 612 height 287
click at [303, 251] on button "Next" at bounding box center [306, 244] width 116 height 29
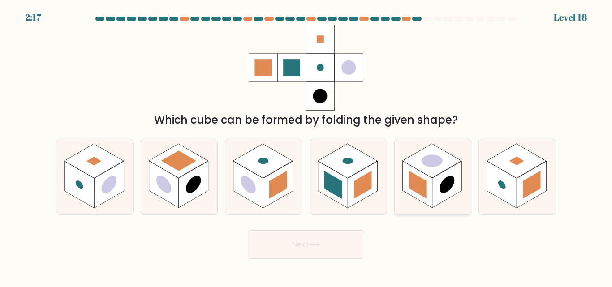
click at [421, 162] on rect at bounding box center [431, 161] width 59 height 34
click at [306, 146] on input "e." at bounding box center [306, 145] width 0 height 2
radio input "true"
click at [304, 241] on button "Next" at bounding box center [306, 244] width 116 height 29
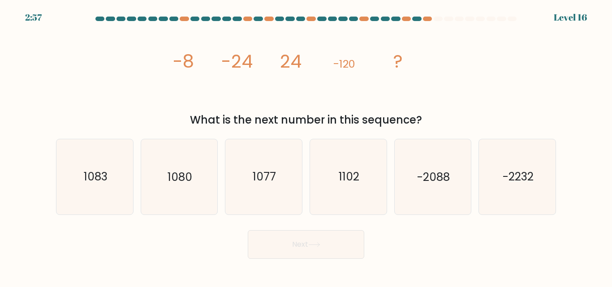
drag, startPoint x: 155, startPoint y: 59, endPoint x: 429, endPoint y: 115, distance: 279.7
click at [429, 115] on div "image/svg+xml -8 -24 24 -120 ? What is the next number in this sequence?" at bounding box center [306, 76] width 510 height 103
copy div "-8 -24 24 -120 ? What is the next number in this sequence?"
click at [540, 244] on div "Next" at bounding box center [306, 242] width 510 height 33
drag, startPoint x: 155, startPoint y: 47, endPoint x: 437, endPoint y: 117, distance: 290.1
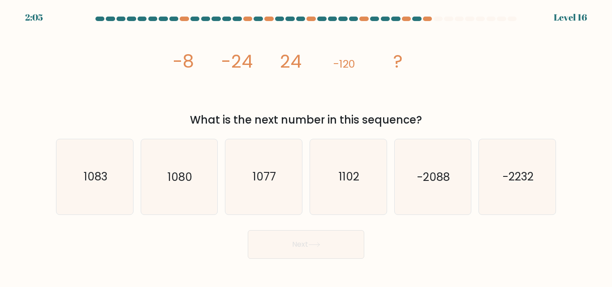
click at [437, 117] on div "image/svg+xml -8 -24 24 -120 ? What is the next number in this sequence?" at bounding box center [306, 76] width 510 height 103
copy div "-8 -24 24 -120 ? What is the next number in this sequence?"
click at [501, 117] on div "What is the next number in this sequence?" at bounding box center [305, 120] width 489 height 16
click at [475, 91] on div "image/svg+xml -8 -24 24 -120 ? What is the next number in this sequence?" at bounding box center [306, 76] width 510 height 103
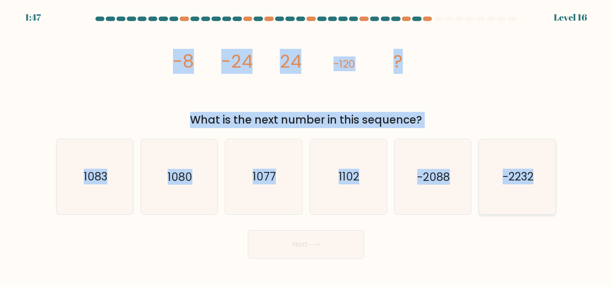
drag, startPoint x: 317, startPoint y: 94, endPoint x: 539, endPoint y: 190, distance: 242.2
click at [539, 190] on form at bounding box center [306, 138] width 612 height 242
copy form "-8 -24 24 -120 ? What is the next number in this sequence? a. 1083 b. 1080 c. 1…"
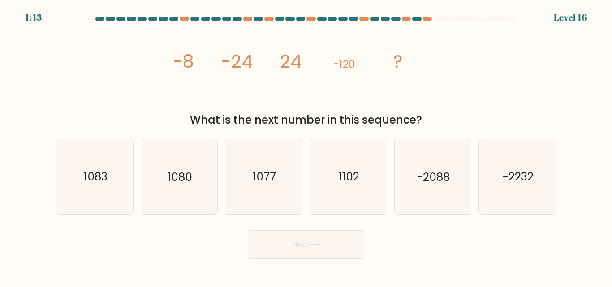
click at [448, 235] on div "Next" at bounding box center [306, 242] width 510 height 33
click at [492, 184] on icon "-2232" at bounding box center [516, 176] width 75 height 75
click at [306, 146] on input "f. -2232" at bounding box center [306, 145] width 0 height 2
radio input "true"
click at [268, 244] on button "Next" at bounding box center [306, 244] width 116 height 29
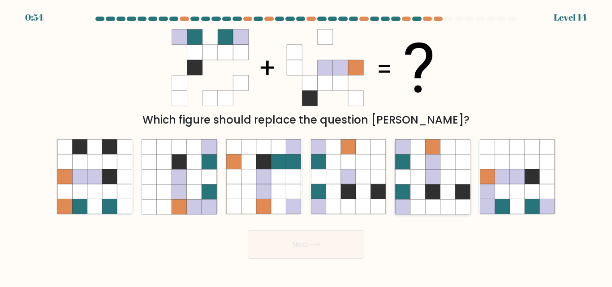
click at [439, 203] on icon at bounding box center [432, 206] width 15 height 15
click at [306, 146] on input "e." at bounding box center [306, 145] width 0 height 2
radio input "true"
click at [281, 244] on button "Next" at bounding box center [306, 244] width 116 height 29
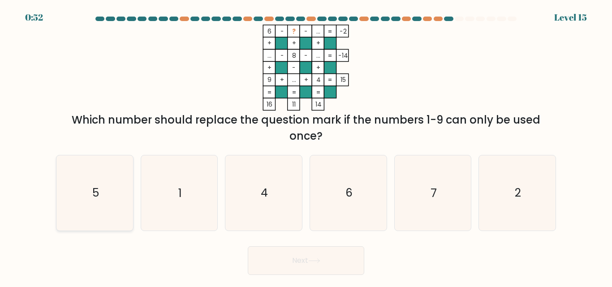
click at [109, 196] on icon "5" at bounding box center [94, 192] width 75 height 75
click at [306, 146] on input "a. 5" at bounding box center [306, 145] width 0 height 2
radio input "true"
click at [323, 252] on button "Next" at bounding box center [306, 260] width 116 height 29
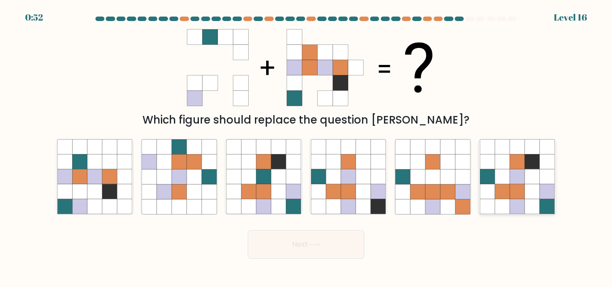
click at [532, 185] on icon at bounding box center [531, 191] width 15 height 15
click at [306, 146] on input "f." at bounding box center [306, 145] width 0 height 2
radio input "true"
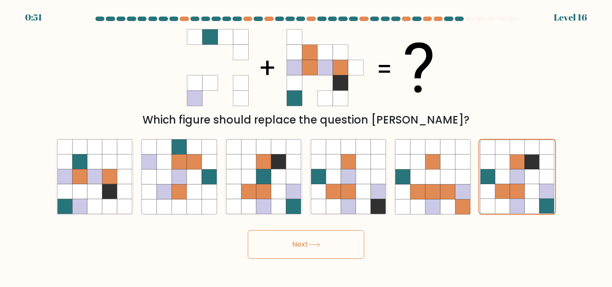
click at [298, 245] on button "Next" at bounding box center [306, 244] width 116 height 29
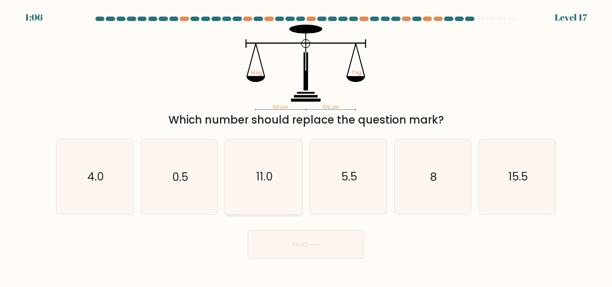
drag, startPoint x: 280, startPoint y: 196, endPoint x: 280, endPoint y: 201, distance: 5.8
click at [280, 196] on icon "11.0" at bounding box center [263, 176] width 75 height 75
click at [306, 146] on input "c. 11.0" at bounding box center [306, 145] width 0 height 2
radio input "true"
click at [295, 234] on button "Next" at bounding box center [306, 244] width 116 height 29
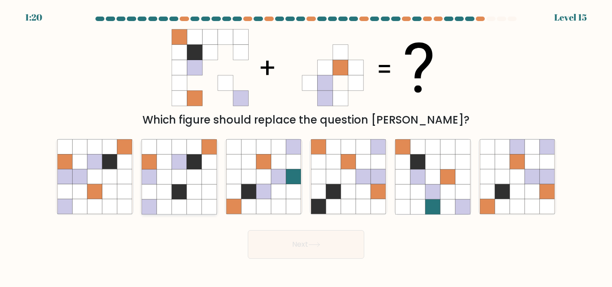
click at [194, 183] on icon at bounding box center [194, 177] width 15 height 15
click at [306, 146] on input "b." at bounding box center [306, 145] width 0 height 2
radio input "true"
click at [103, 181] on icon at bounding box center [109, 177] width 15 height 15
click at [306, 146] on input "a." at bounding box center [306, 145] width 0 height 2
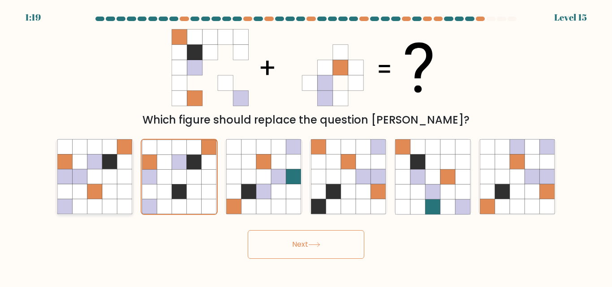
radio input "true"
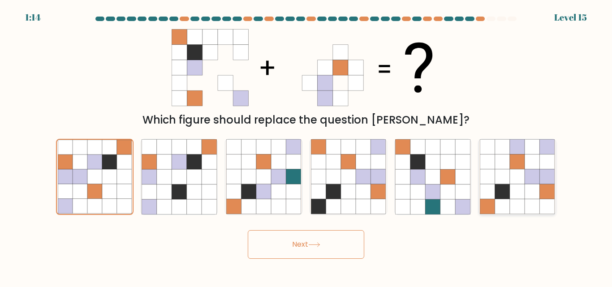
click at [541, 168] on icon at bounding box center [546, 161] width 15 height 15
click at [306, 146] on input "f." at bounding box center [306, 145] width 0 height 2
radio input "true"
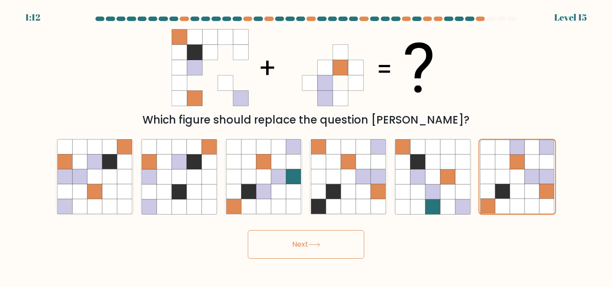
click at [325, 252] on button "Next" at bounding box center [306, 244] width 116 height 29
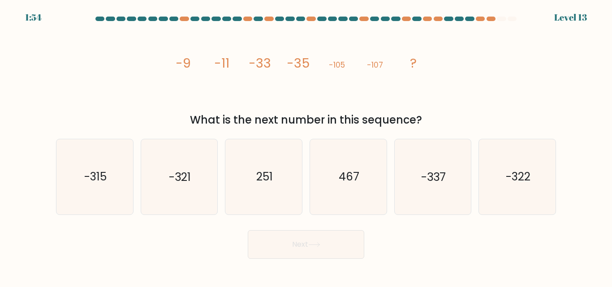
drag, startPoint x: 174, startPoint y: 56, endPoint x: 443, endPoint y: 111, distance: 274.8
click at [443, 111] on div "image/svg+xml -9 -11 -33 -35 -105 -107 ? What is the next number in this sequen…" at bounding box center [306, 76] width 510 height 103
copy div "-9 -11 -33 -35 -105 -107 ? What is the next number in this sequence?"
click at [517, 51] on div "image/svg+xml -9 -11 -33 -35 -105 -107 ? What is the next number in this sequen…" at bounding box center [306, 76] width 510 height 103
click at [191, 169] on text "-321" at bounding box center [180, 177] width 22 height 16
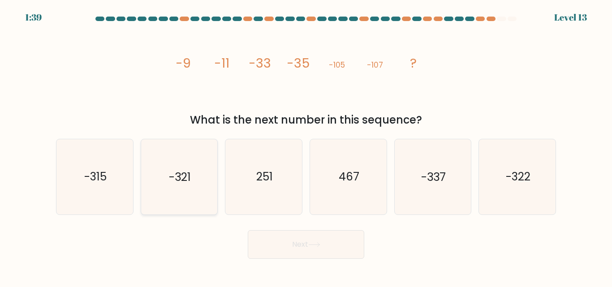
click at [306, 146] on input "b. -321" at bounding box center [306, 145] width 0 height 2
radio input "true"
click at [357, 248] on button "Next" at bounding box center [306, 244] width 116 height 29
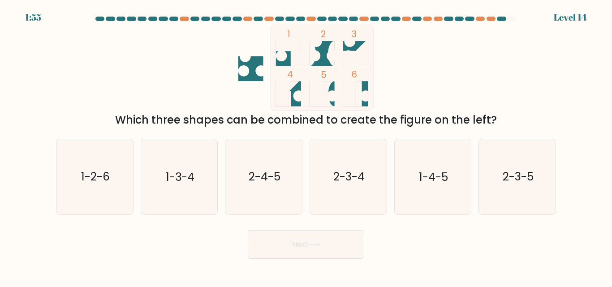
click at [293, 65] on icon at bounding box center [295, 53] width 12 height 25
click at [320, 159] on icon "2-3-4" at bounding box center [348, 176] width 75 height 75
click at [306, 146] on input "d. 2-3-4" at bounding box center [306, 145] width 0 height 2
radio input "true"
click at [321, 226] on div "Next" at bounding box center [306, 242] width 510 height 33
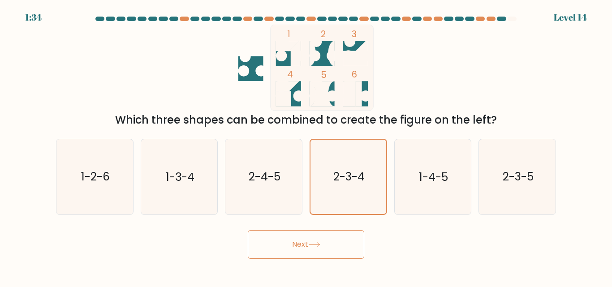
click at [301, 249] on button "Next" at bounding box center [306, 244] width 116 height 29
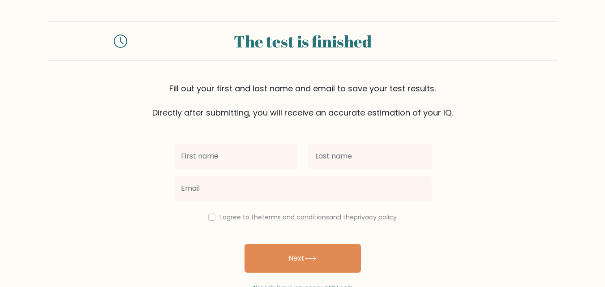
click at [250, 156] on input "text" at bounding box center [236, 156] width 124 height 25
type input "[PERSON_NAME]"
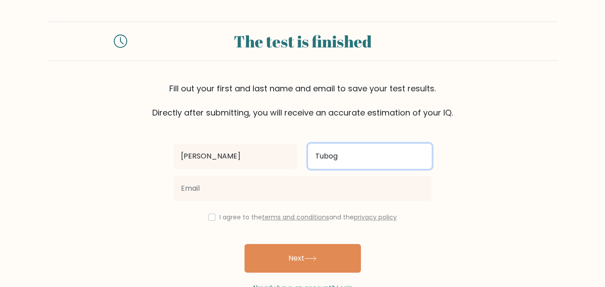
type input "Tubog"
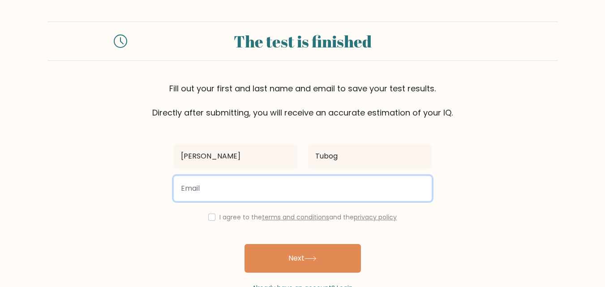
click at [257, 195] on input "email" at bounding box center [303, 188] width 258 height 25
paste input "[EMAIL_ADDRESS][DOMAIN_NAME]"
type input "[EMAIL_ADDRESS][DOMAIN_NAME]"
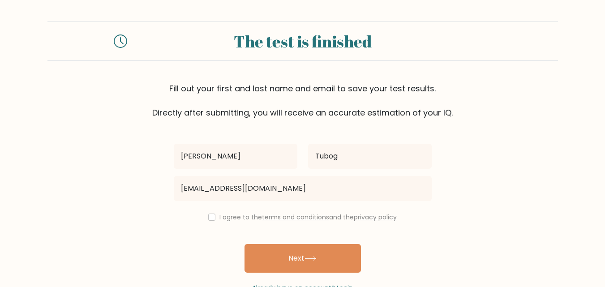
drag, startPoint x: 225, startPoint y: 219, endPoint x: 232, endPoint y: 234, distance: 16.4
click at [225, 220] on label "I agree to the terms and conditions and the privacy policy" at bounding box center [307, 217] width 177 height 9
click at [208, 217] on input "checkbox" at bounding box center [211, 217] width 7 height 7
checkbox input "true"
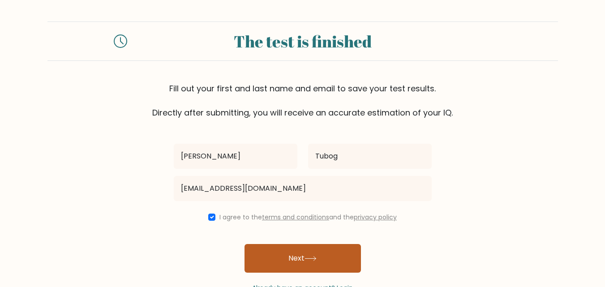
click at [287, 251] on button "Next" at bounding box center [302, 258] width 116 height 29
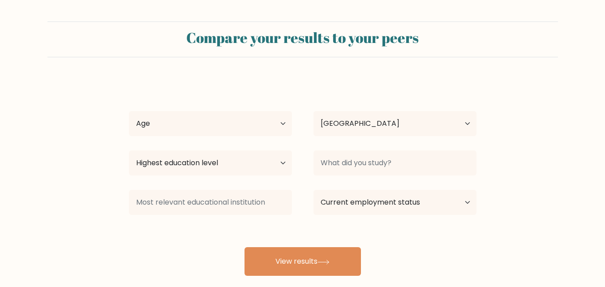
select select "PH"
click at [265, 128] on select "Age Under [DEMOGRAPHIC_DATA] [DEMOGRAPHIC_DATA] [DEMOGRAPHIC_DATA] [DEMOGRAPHIC…" at bounding box center [210, 123] width 163 height 25
select select "25_34"
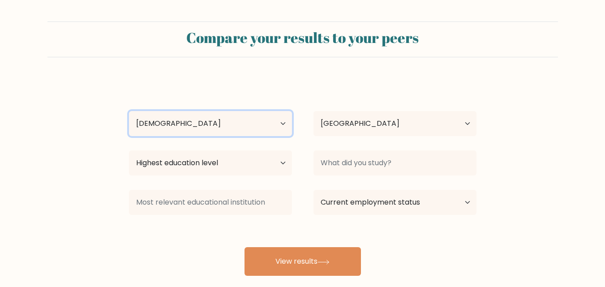
click at [129, 111] on select "Age Under [DEMOGRAPHIC_DATA] [DEMOGRAPHIC_DATA] [DEMOGRAPHIC_DATA] [DEMOGRAPHIC…" at bounding box center [210, 123] width 163 height 25
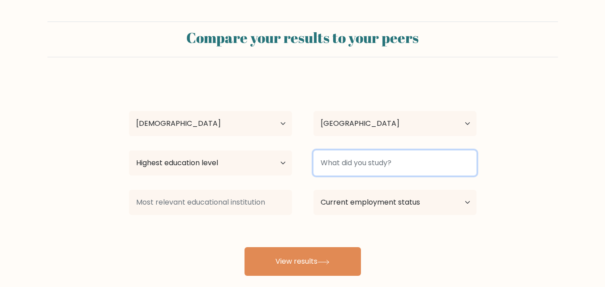
click at [389, 167] on input at bounding box center [394, 162] width 163 height 25
type input "C"
type input "S"
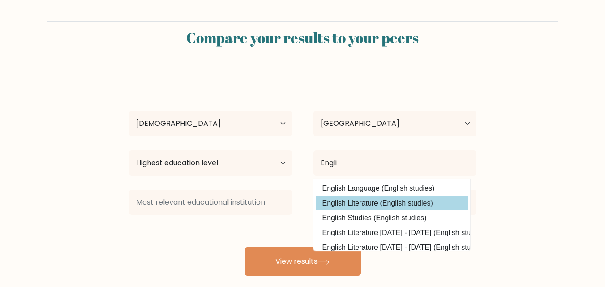
click at [399, 204] on div "Anthony Tubog Age Under 18 years old 18-24 years old 25-34 years old 35-44 year…" at bounding box center [303, 177] width 358 height 197
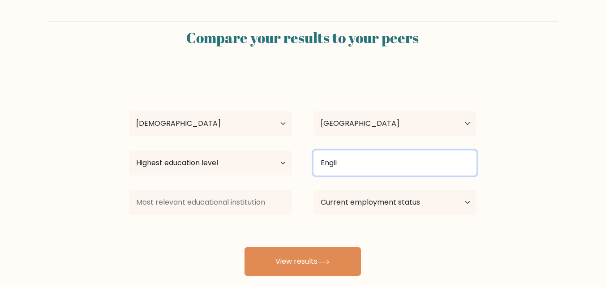
click at [399, 163] on input "Engli" at bounding box center [394, 162] width 163 height 25
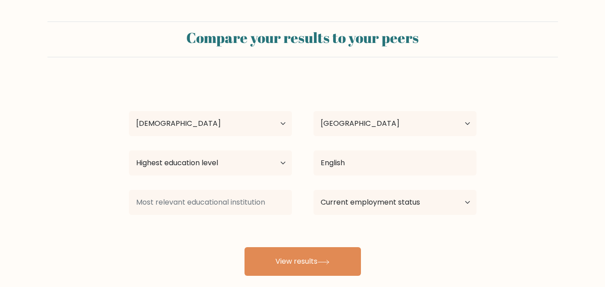
click at [394, 199] on div "Anthony Tubog Age Under 18 years old 18-24 years old 25-34 years old 35-44 year…" at bounding box center [303, 177] width 358 height 197
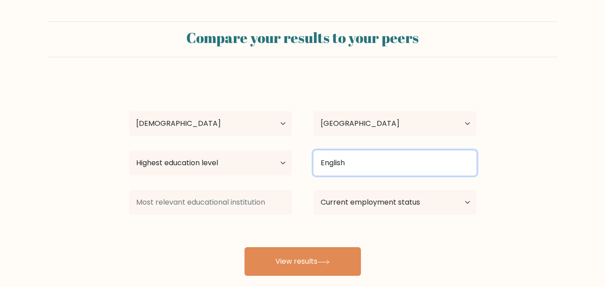
click at [406, 160] on input "English" at bounding box center [394, 162] width 163 height 25
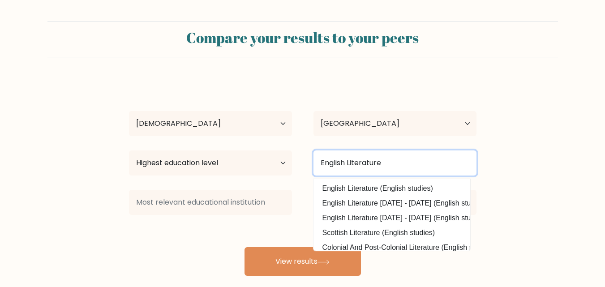
type input "English Literature"
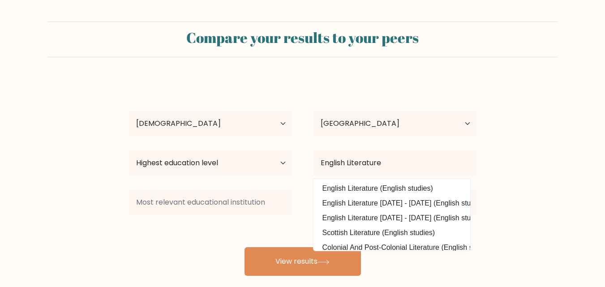
click at [531, 126] on form "Compare your results to your peers Anthony Tubog Age Under 18 years old 18-24 y…" at bounding box center [302, 148] width 605 height 254
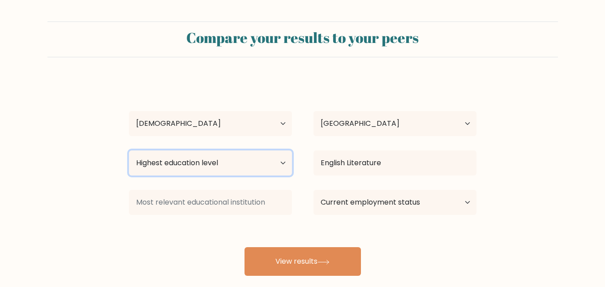
click at [223, 167] on select "Highest education level No schooling Primary Lower Secondary Upper Secondary Oc…" at bounding box center [210, 162] width 163 height 25
select select "bachelors_degree"
click at [129, 150] on select "Highest education level No schooling Primary Lower Secondary Upper Secondary Oc…" at bounding box center [210, 162] width 163 height 25
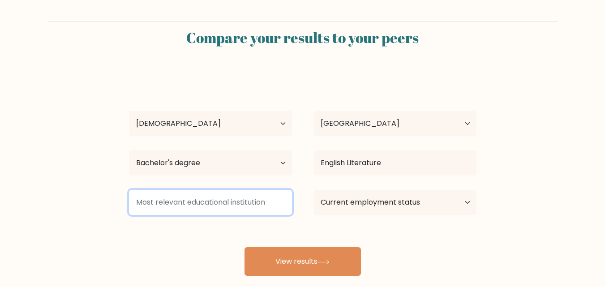
click at [230, 201] on input at bounding box center [210, 202] width 163 height 25
type input "s"
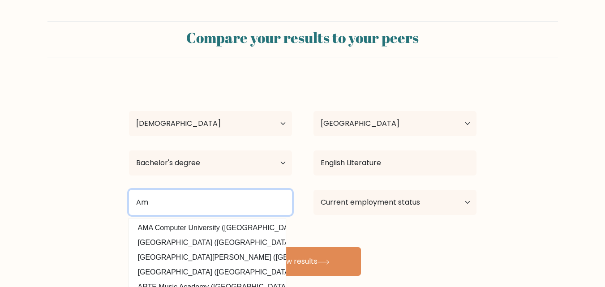
type input "A"
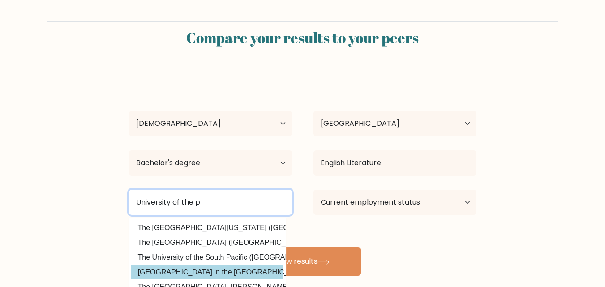
type input "University of the p"
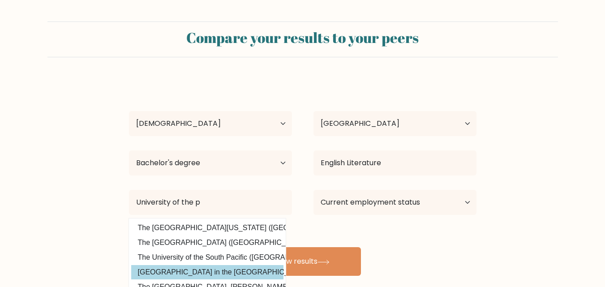
click at [197, 270] on div "Anthony Tubog Age Under 18 years old 18-24 years old 25-34 years old 35-44 year…" at bounding box center [303, 177] width 358 height 197
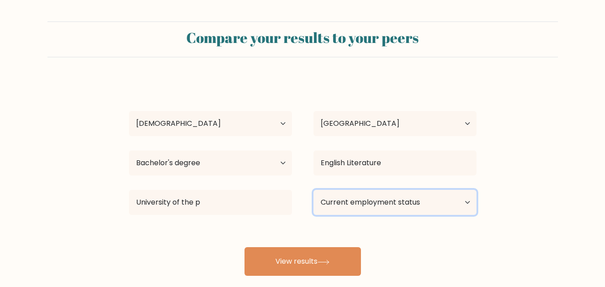
click at [423, 201] on select "Current employment status Employed Student Retired Other / prefer not to answer" at bounding box center [394, 202] width 163 height 25
select select "other"
click at [313, 190] on select "Current employment status Employed Student Retired Other / prefer not to answer" at bounding box center [394, 202] width 163 height 25
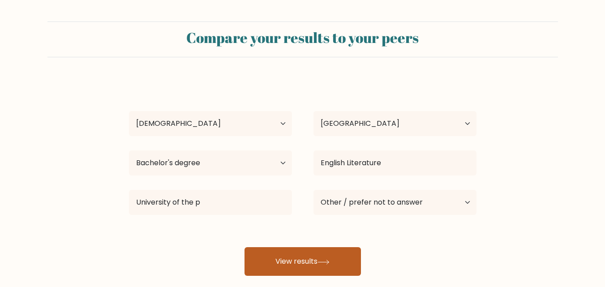
click at [328, 265] on button "View results" at bounding box center [302, 261] width 116 height 29
